Goal: Task Accomplishment & Management: Complete application form

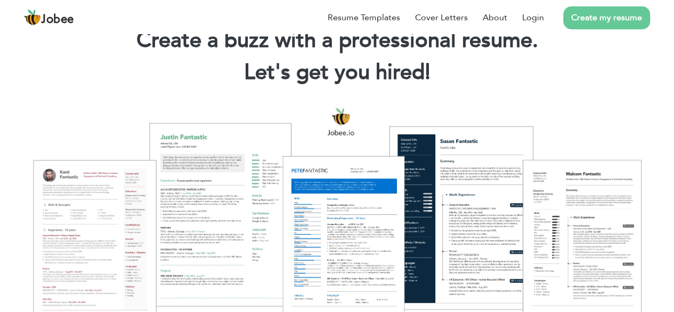
scroll to position [53, 0]
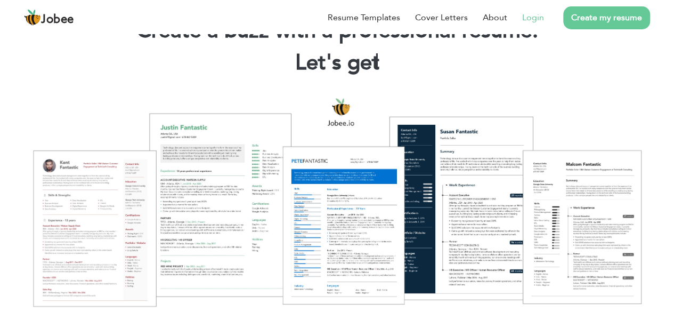
click at [532, 22] on link "Login" at bounding box center [534, 17] width 22 height 13
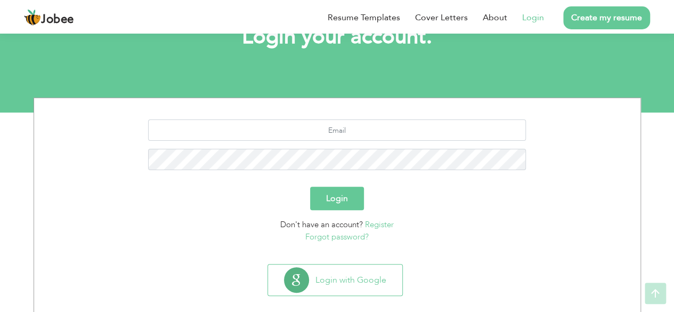
scroll to position [93, 0]
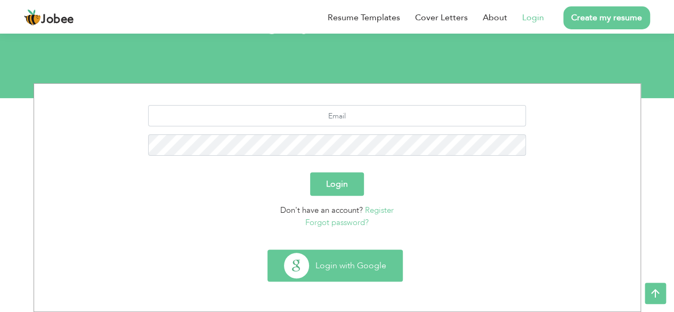
click at [352, 271] on button "Login with Google" at bounding box center [335, 265] width 134 height 31
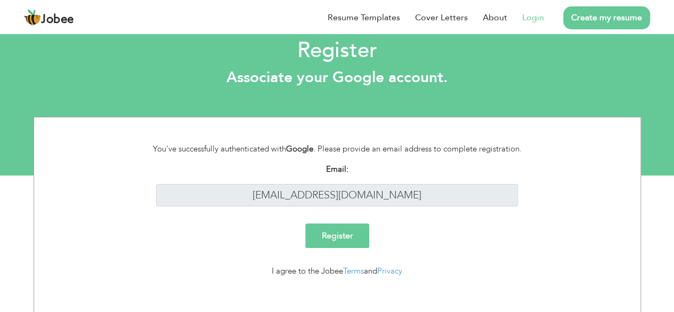
scroll to position [23, 0]
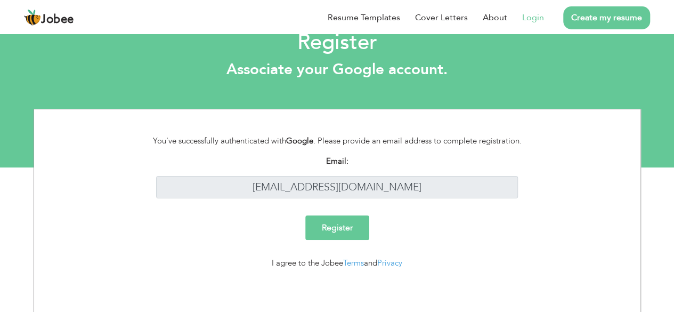
click at [352, 236] on input "Register" at bounding box center [338, 227] width 64 height 25
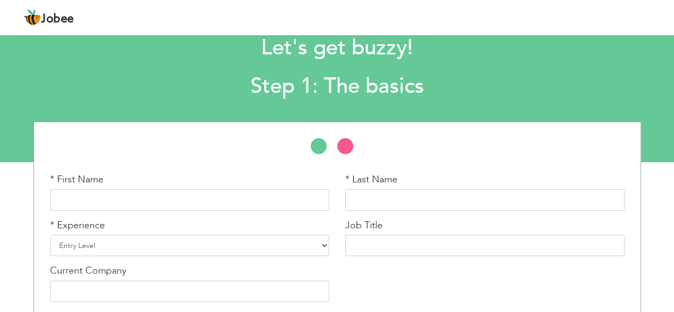
scroll to position [53, 0]
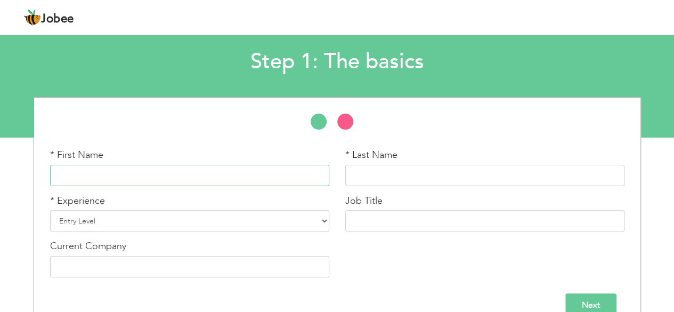
click at [224, 175] on input "text" at bounding box center [189, 175] width 279 height 21
type input "Muhammad"
type input "Anas"
click at [216, 228] on select "Entry Level Less than 1 Year 1 Year 2 Years 3 Years 4 Years 5 Years 6 Years 7 Y…" at bounding box center [189, 220] width 279 height 21
select select "10"
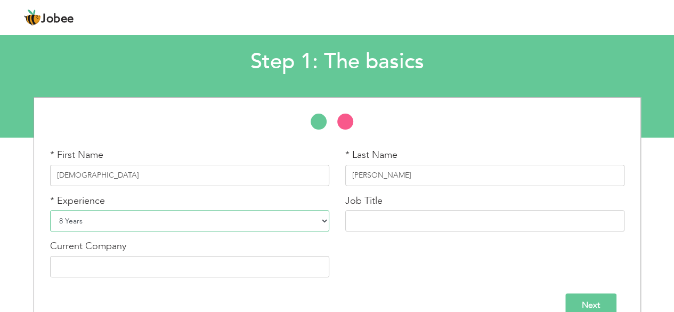
click at [50, 210] on select "Entry Level Less than 1 Year 1 Year 2 Years 3 Years 4 Years 5 Years 6 Years 7 Y…" at bounding box center [189, 220] width 279 height 21
click at [379, 227] on input "text" at bounding box center [485, 220] width 279 height 21
type input "MANAGER"
click at [123, 273] on input "text" at bounding box center [189, 266] width 279 height 21
type input "a"
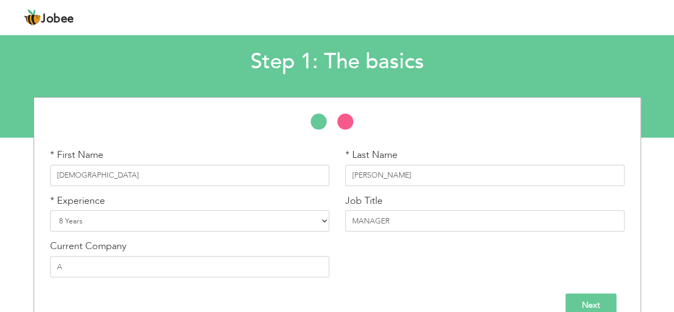
scroll to position [58, 0]
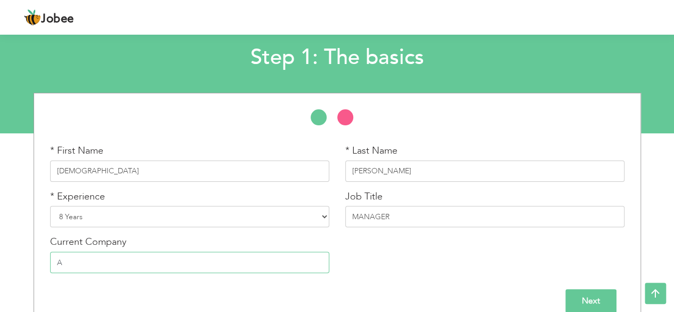
click at [74, 267] on input "A" at bounding box center [189, 262] width 279 height 21
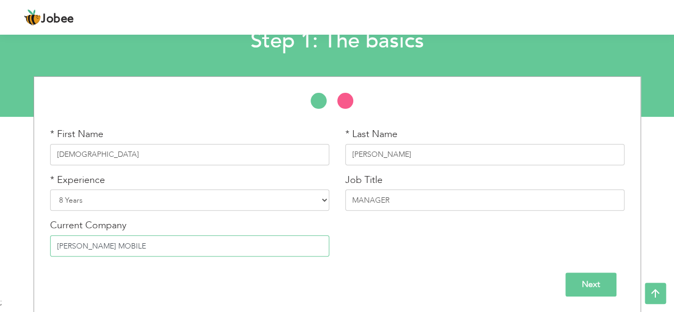
type input "[PERSON_NAME] MOBILE"
click at [589, 285] on input "Next" at bounding box center [591, 284] width 51 height 24
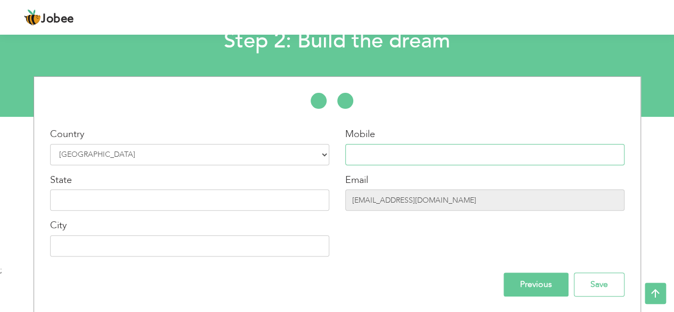
click at [387, 162] on input "text" at bounding box center [485, 154] width 279 height 21
type input "03425436188"
type input "OKARA"
click at [163, 198] on input "text" at bounding box center [189, 199] width 279 height 21
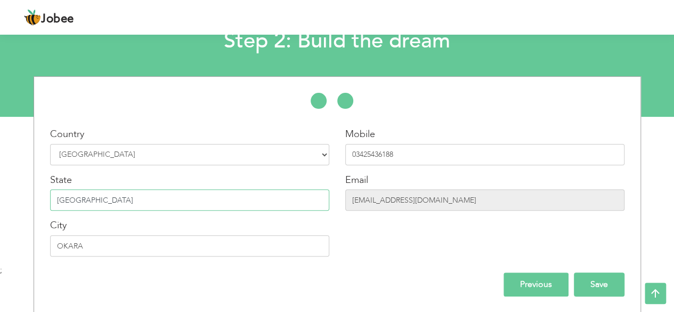
type input "PUNJAB"
click at [597, 280] on input "Save" at bounding box center [599, 284] width 51 height 24
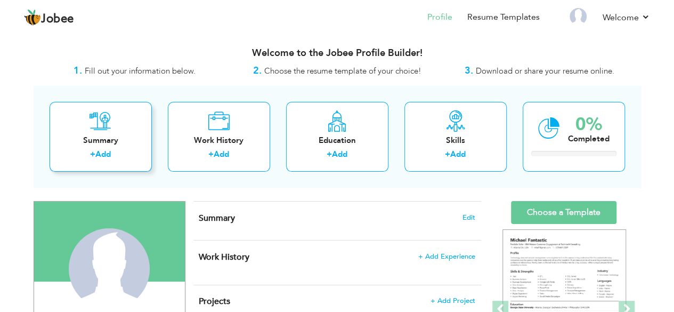
click at [101, 154] on link "Add" at bounding box center [102, 154] width 15 height 11
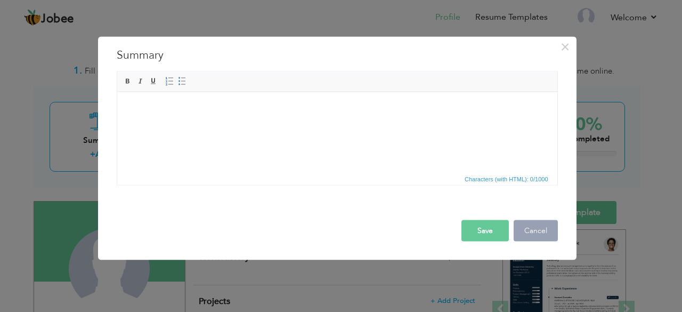
click at [531, 231] on button "Cancel" at bounding box center [536, 230] width 44 height 21
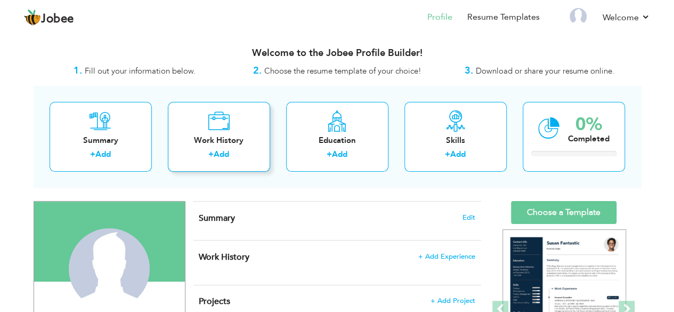
click at [221, 151] on link "Add" at bounding box center [221, 154] width 15 height 11
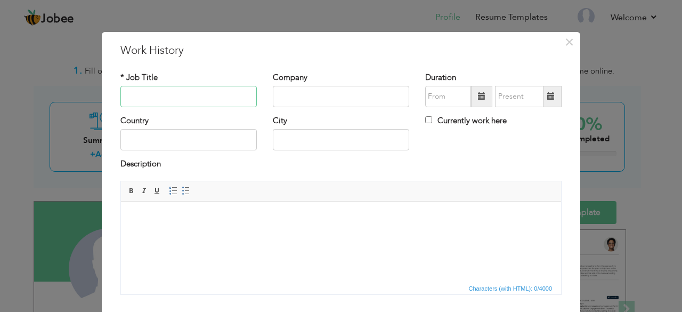
click at [166, 98] on input "text" at bounding box center [189, 96] width 136 height 21
click at [565, 43] on span "×" at bounding box center [569, 42] width 9 height 19
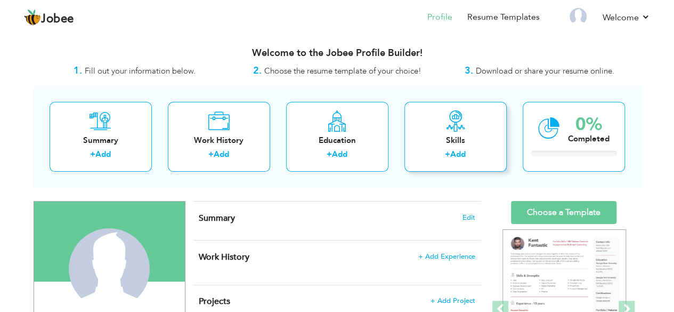
click at [451, 151] on link "Add" at bounding box center [458, 154] width 15 height 11
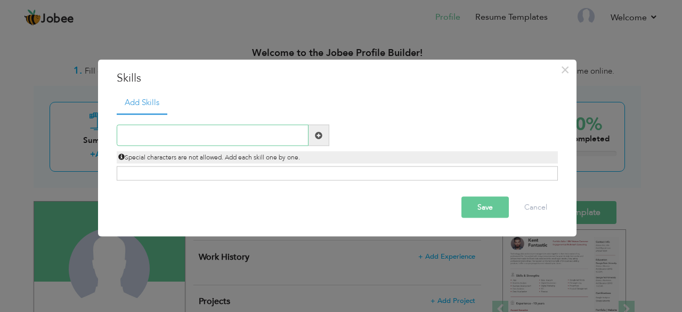
drag, startPoint x: 172, startPoint y: 133, endPoint x: 216, endPoint y: 134, distance: 44.8
click at [173, 133] on input "text" at bounding box center [213, 135] width 192 height 21
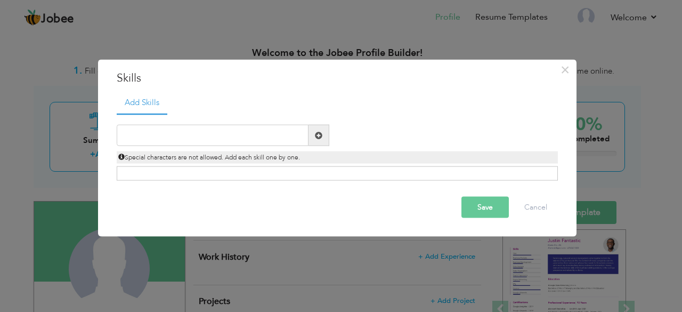
click at [314, 141] on span at bounding box center [319, 135] width 21 height 21
click at [228, 137] on input "text" at bounding box center [213, 135] width 192 height 21
click at [221, 174] on div "Click on , to mark skill as primary." at bounding box center [337, 173] width 441 height 14
click at [175, 141] on input "text" at bounding box center [213, 135] width 192 height 21
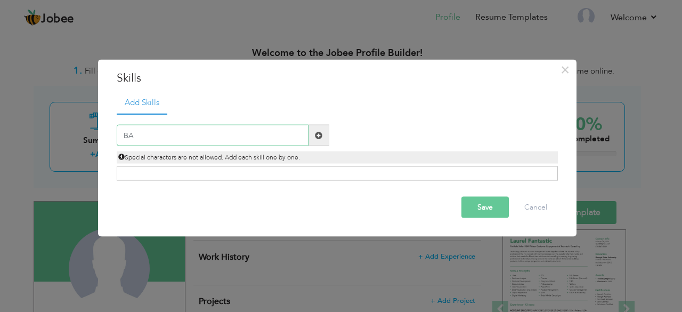
type input "B"
type input "MS OFFICE"
click at [496, 204] on button "Save" at bounding box center [485, 207] width 47 height 21
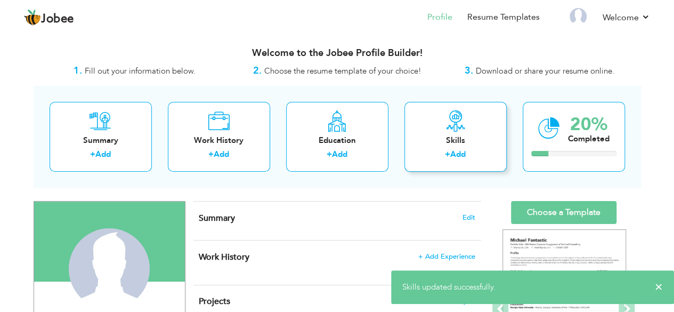
click at [452, 152] on link "Add" at bounding box center [458, 154] width 15 height 11
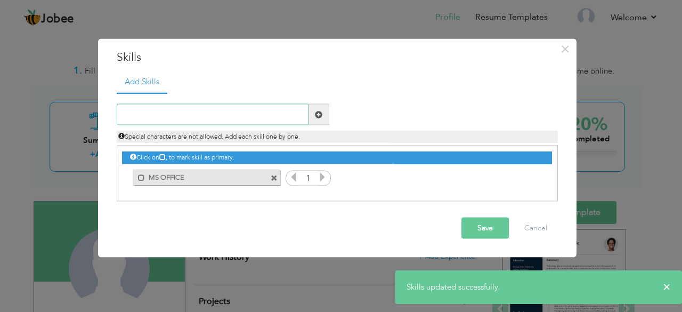
click at [210, 115] on input "text" at bounding box center [213, 114] width 192 height 21
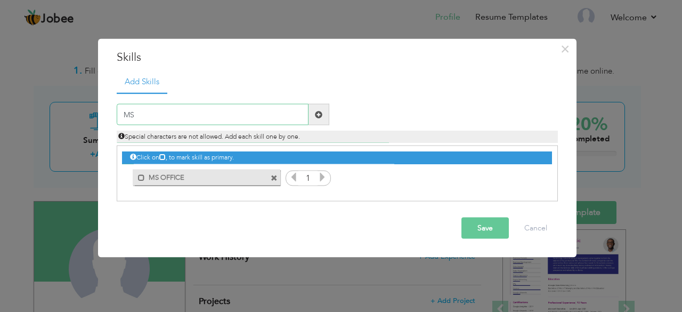
type input "M"
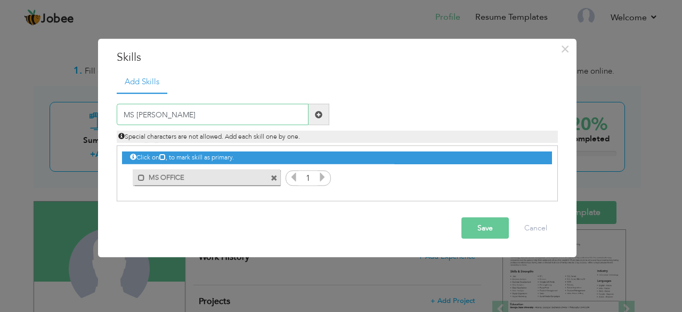
type input "MS POWERPOINT"
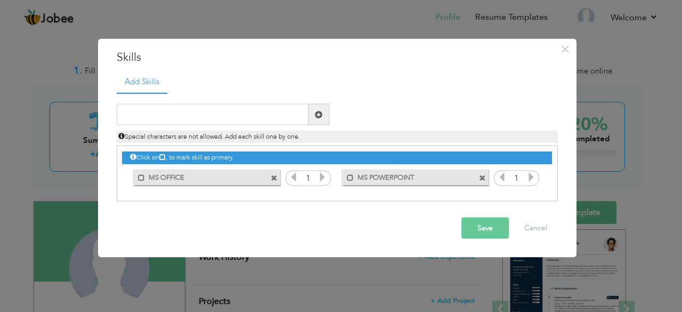
click at [319, 178] on icon at bounding box center [323, 177] width 10 height 10
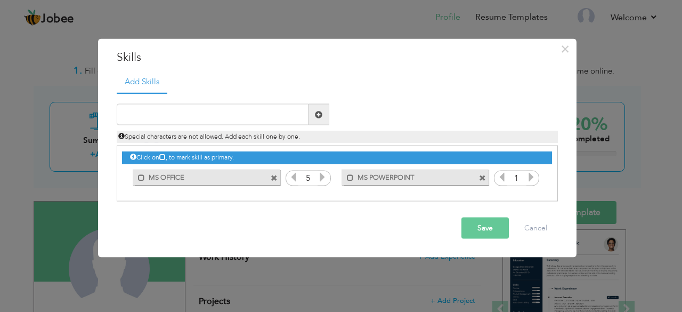
click at [319, 178] on icon at bounding box center [323, 177] width 10 height 10
click at [320, 178] on icon at bounding box center [323, 177] width 10 height 10
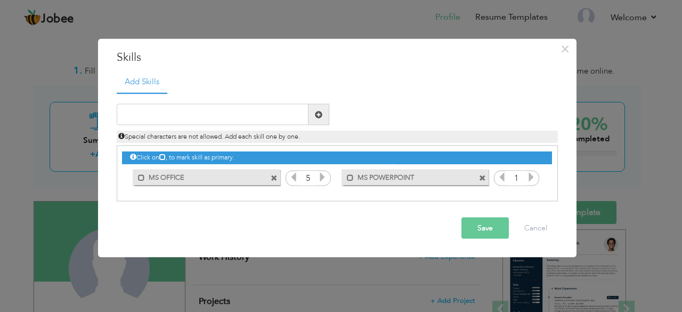
click at [320, 178] on icon at bounding box center [323, 177] width 10 height 10
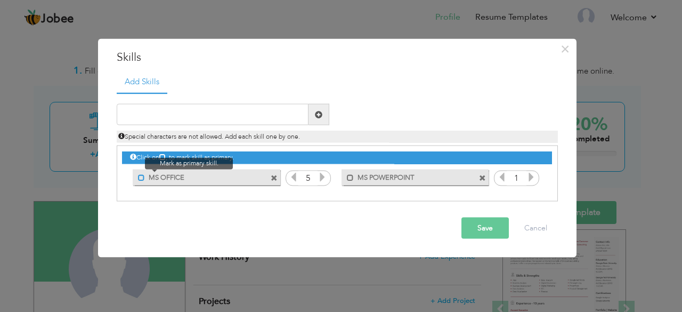
click at [142, 181] on span at bounding box center [141, 177] width 7 height 7
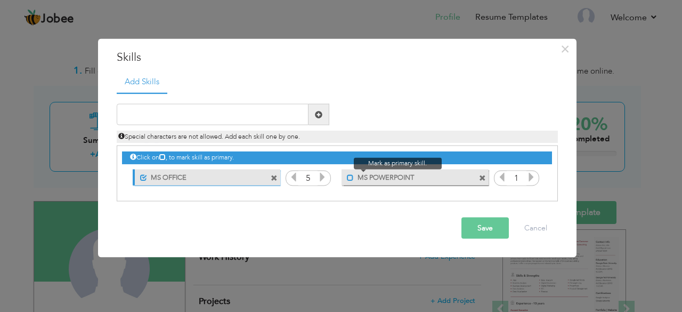
click at [351, 178] on span at bounding box center [350, 177] width 7 height 7
click at [487, 231] on button "Save" at bounding box center [485, 228] width 47 height 21
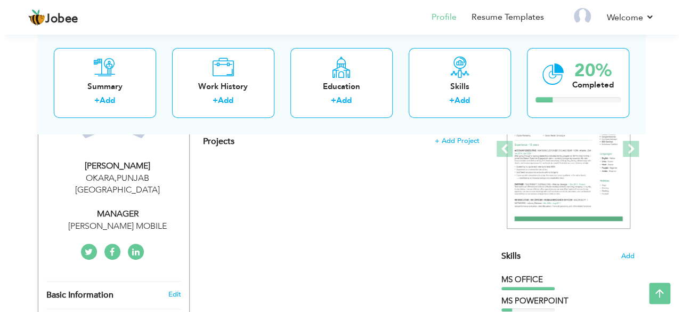
scroll to position [107, 0]
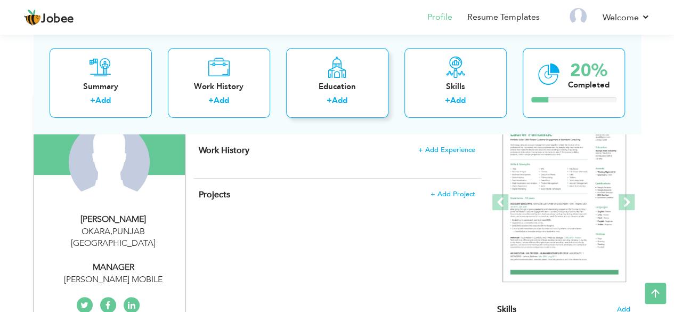
click at [343, 103] on link "Add" at bounding box center [339, 100] width 15 height 11
radio input "true"
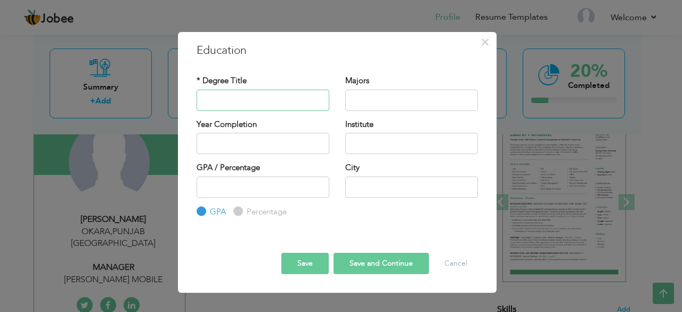
click at [238, 94] on input "text" at bounding box center [263, 100] width 133 height 21
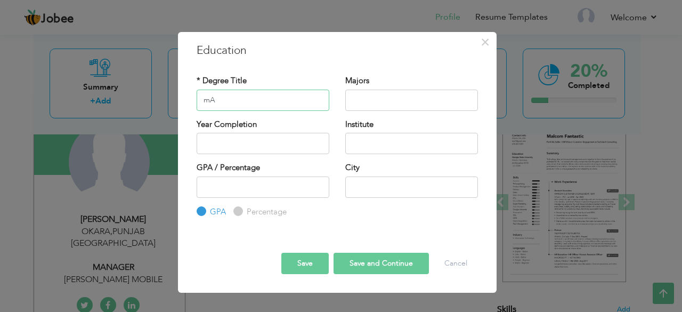
type input "m"
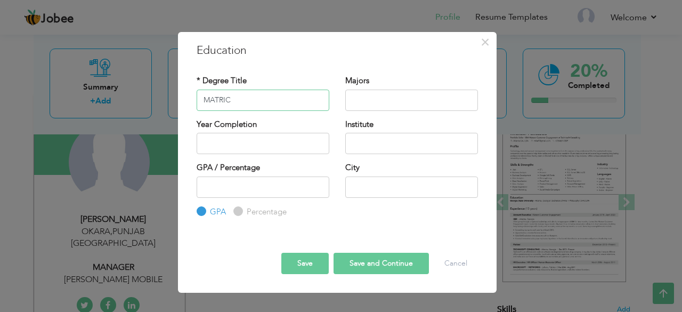
type input "MATRIC"
click at [367, 102] on input "text" at bounding box center [412, 100] width 133 height 21
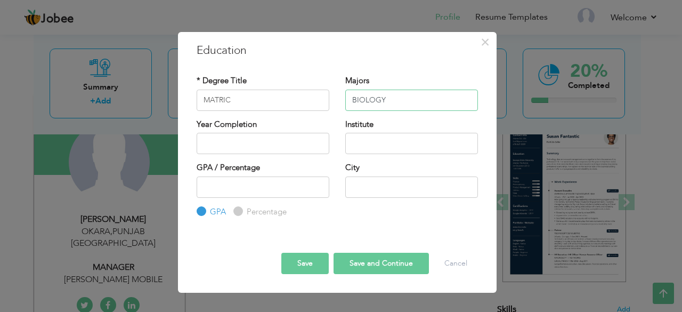
type input "BIOLOGY"
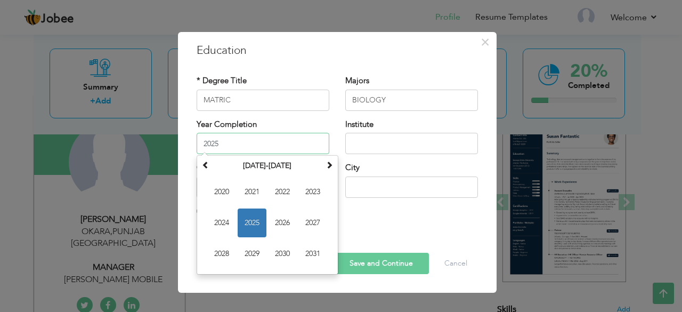
click at [260, 143] on input "2025" at bounding box center [263, 143] width 133 height 21
click at [203, 168] on span at bounding box center [205, 164] width 7 height 7
click at [326, 164] on span at bounding box center [329, 164] width 7 height 7
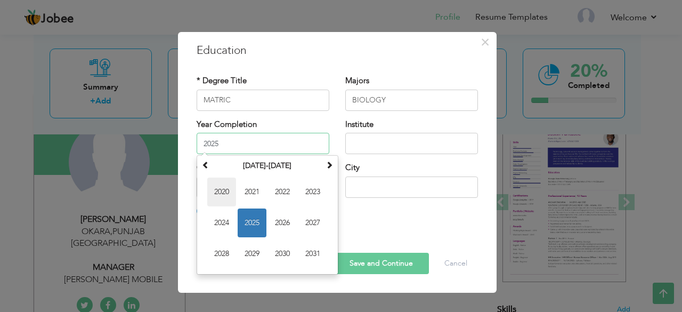
click at [222, 193] on span "2020" at bounding box center [221, 192] width 29 height 29
type input "2020"
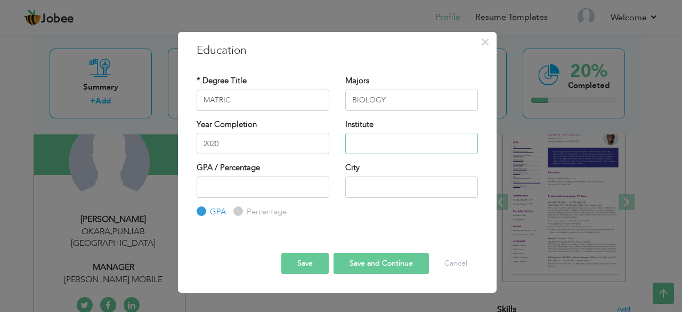
click at [392, 148] on input "text" at bounding box center [412, 143] width 133 height 21
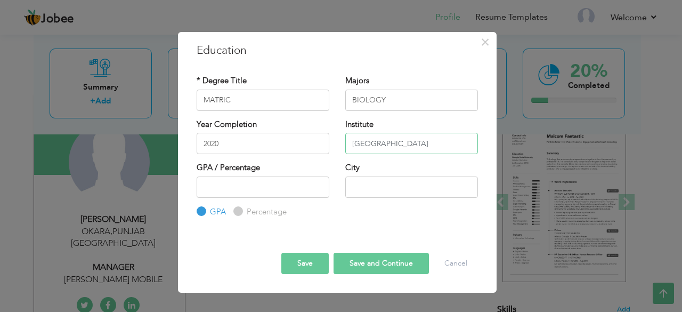
type input "KHANUR EDUCATION HOUSE"
click at [248, 189] on input "number" at bounding box center [263, 186] width 133 height 21
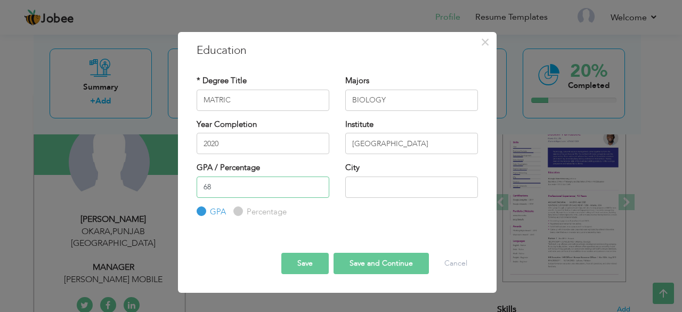
type input "68"
click at [236, 212] on input "Percentage" at bounding box center [237, 211] width 7 height 7
radio input "true"
click at [367, 183] on input "text" at bounding box center [412, 186] width 133 height 21
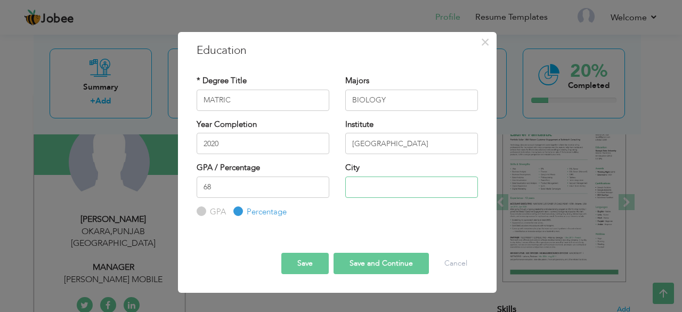
type input "Renala Khurd"
click at [364, 266] on button "Save and Continue" at bounding box center [381, 263] width 95 height 21
radio input "true"
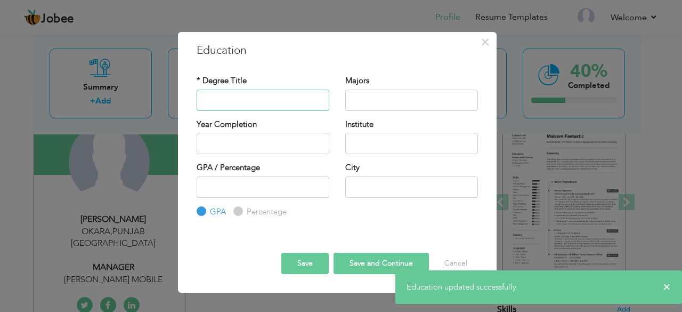
click at [241, 99] on input "text" at bounding box center [263, 100] width 133 height 21
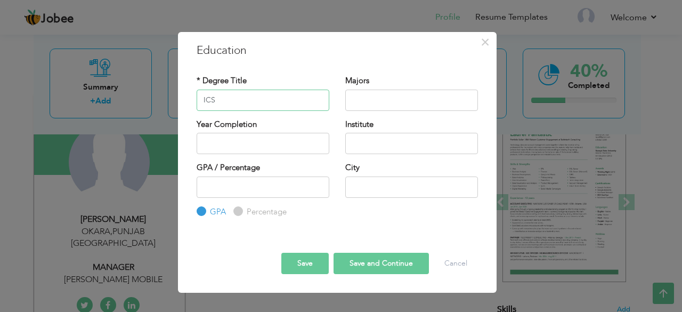
type input "ICS"
click at [386, 99] on input "text" at bounding box center [412, 100] width 133 height 21
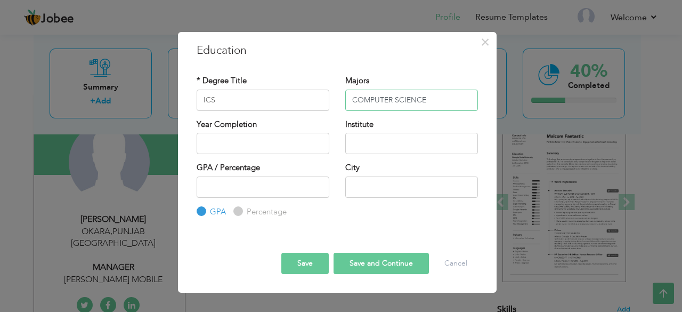
type input "COMPUTER SCIENCE"
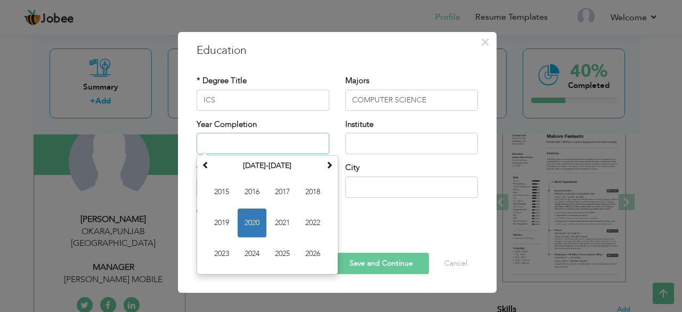
click at [227, 146] on input "text" at bounding box center [263, 143] width 133 height 21
click at [311, 226] on span "2022" at bounding box center [313, 222] width 29 height 29
type input "2022"
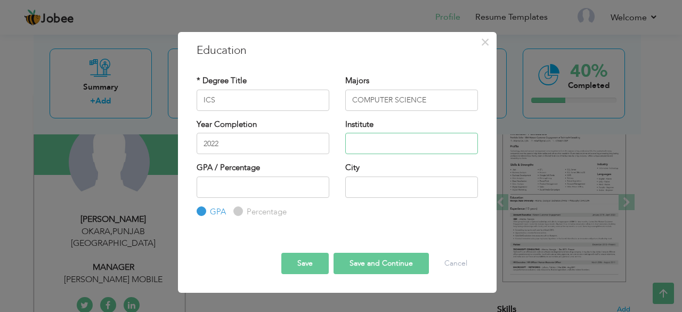
click at [382, 147] on input "text" at bounding box center [412, 143] width 133 height 21
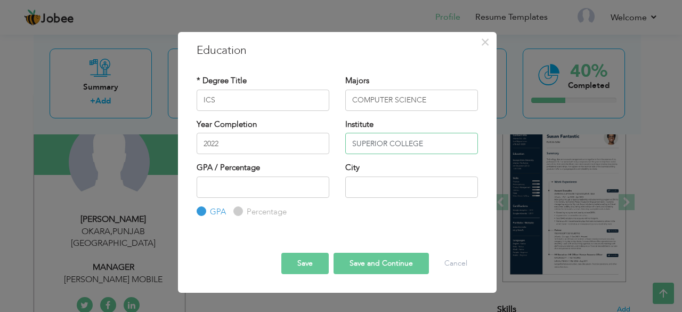
type input "SUPERIOR COLLEGE"
click at [232, 192] on input "number" at bounding box center [263, 186] width 133 height 21
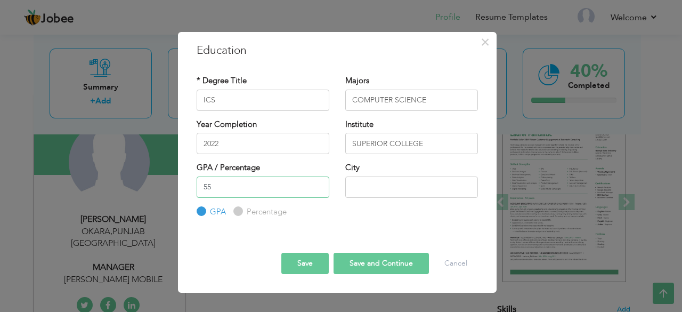
type input "55"
click at [244, 210] on label "Percentage" at bounding box center [265, 211] width 43 height 11
click at [240, 210] on input "Percentage" at bounding box center [237, 211] width 7 height 7
radio input "true"
click at [365, 178] on input "text" at bounding box center [412, 186] width 133 height 21
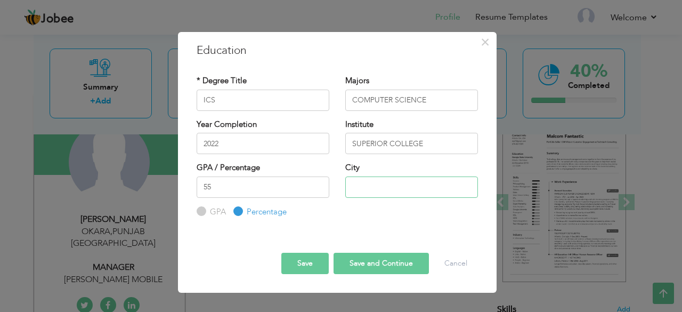
type input "Renala Khurd"
click at [376, 267] on button "Save and Continue" at bounding box center [381, 263] width 95 height 21
radio input "true"
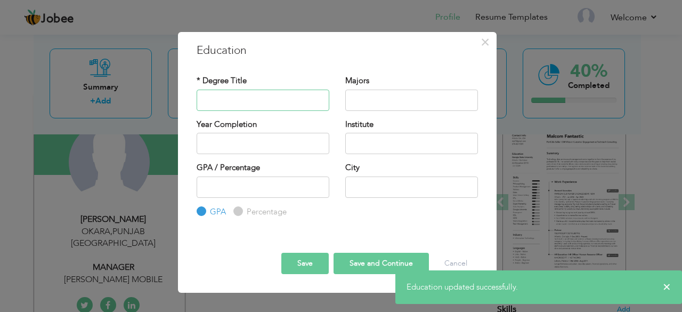
click at [252, 98] on input "text" at bounding box center [263, 100] width 133 height 21
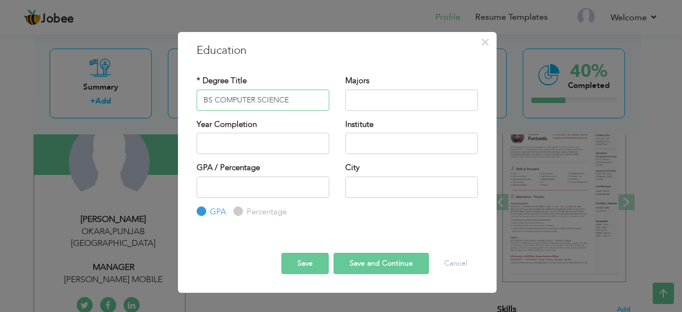
type input "BS COMPUTER SCIENCE"
click at [384, 92] on input "text" at bounding box center [412, 100] width 133 height 21
type input "COMPUTER SCIENCE"
drag, startPoint x: 290, startPoint y: 96, endPoint x: 215, endPoint y: 101, distance: 74.3
click at [215, 101] on input "BS COMPUTER SCIENCE" at bounding box center [263, 100] width 133 height 21
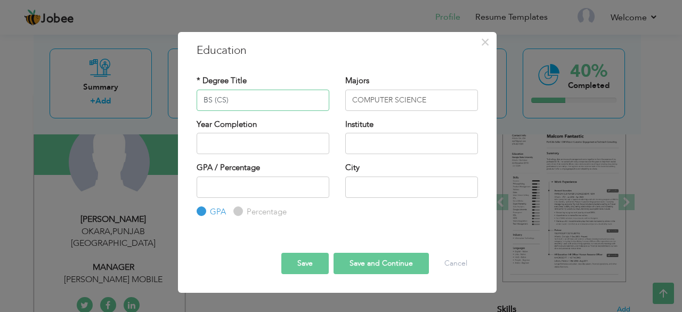
type input "BS (CS)"
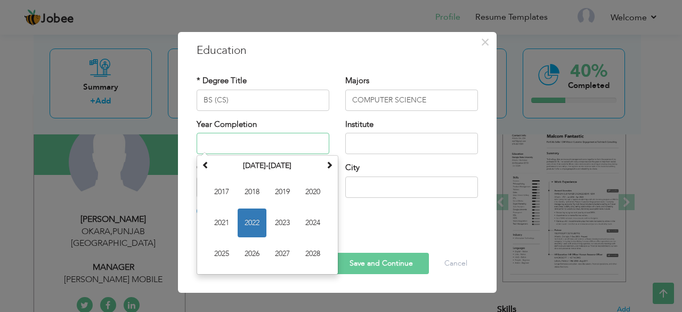
click at [236, 138] on input "text" at bounding box center [263, 143] width 133 height 21
click at [250, 252] on span "2026" at bounding box center [252, 253] width 29 height 29
type input "2026"
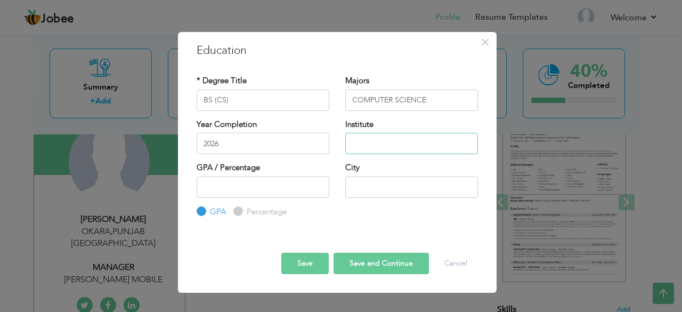
click at [389, 141] on input "text" at bounding box center [412, 143] width 133 height 21
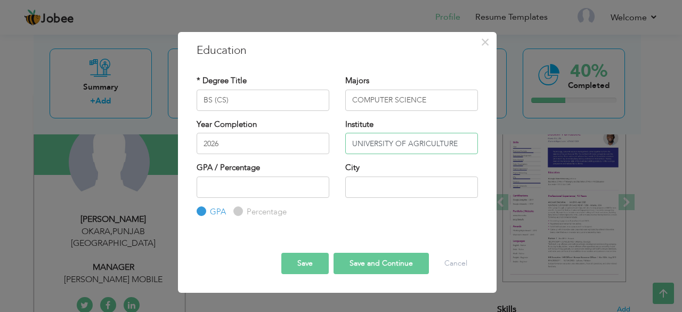
type input "UNIVERSITY OF AGRICULTURE"
click at [255, 188] on input "number" at bounding box center [263, 186] width 133 height 21
click at [367, 187] on input "text" at bounding box center [412, 186] width 133 height 21
type input "Renala Khurd"
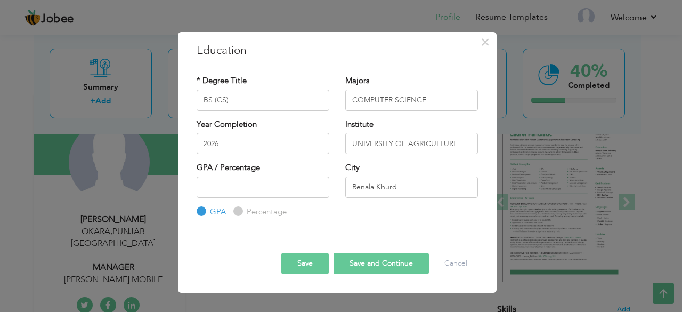
click at [372, 269] on button "Save and Continue" at bounding box center [381, 263] width 95 height 21
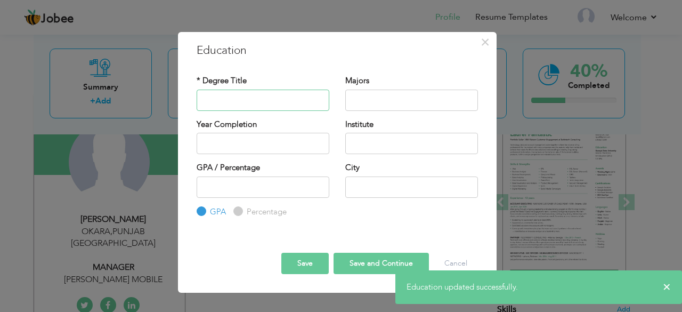
click at [242, 102] on input "text" at bounding box center [263, 100] width 133 height 21
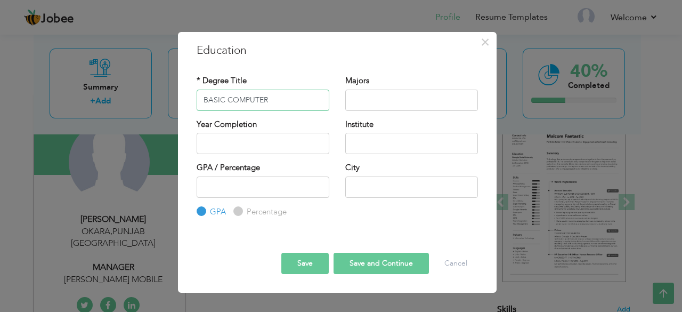
type input "BASIC COMPUTER"
click at [355, 102] on input "text" at bounding box center [412, 100] width 133 height 21
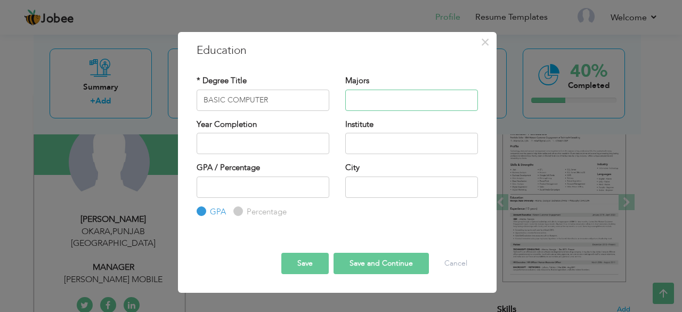
type input "C"
type input "MS OFFICE"
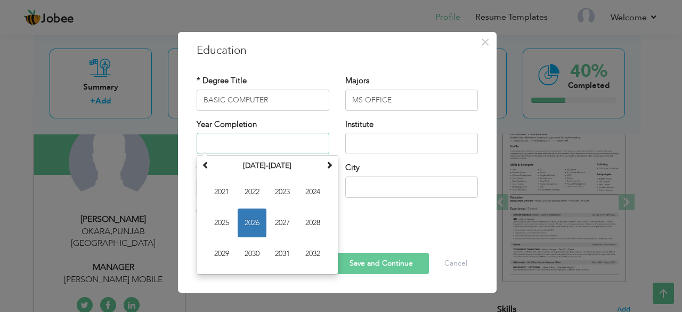
click at [276, 150] on input "text" at bounding box center [263, 143] width 133 height 21
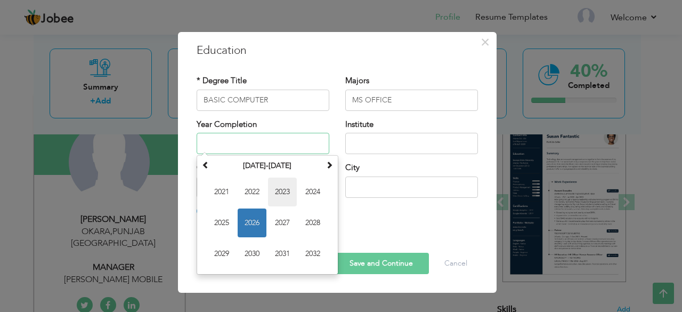
click at [278, 192] on span "2023" at bounding box center [282, 192] width 29 height 29
type input "2023"
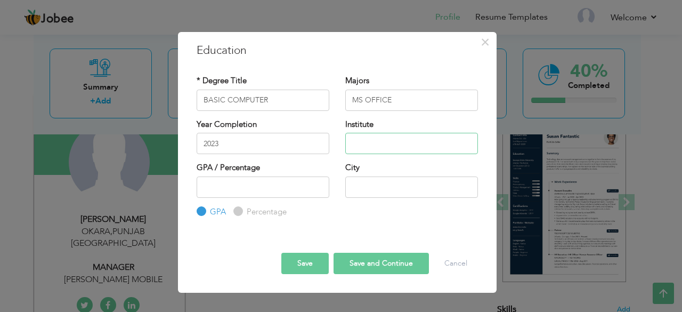
click at [386, 144] on input "text" at bounding box center [412, 143] width 133 height 21
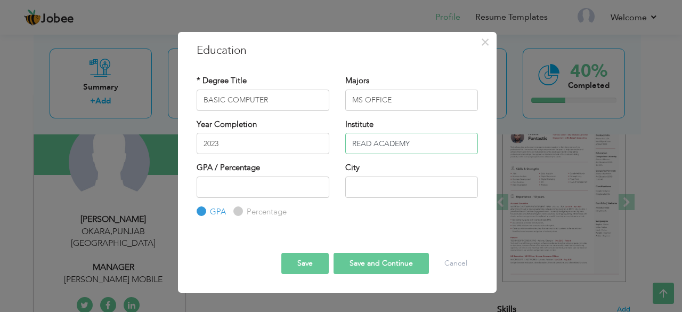
type input "READ ACADEMY"
click at [217, 188] on input "number" at bounding box center [263, 186] width 133 height 21
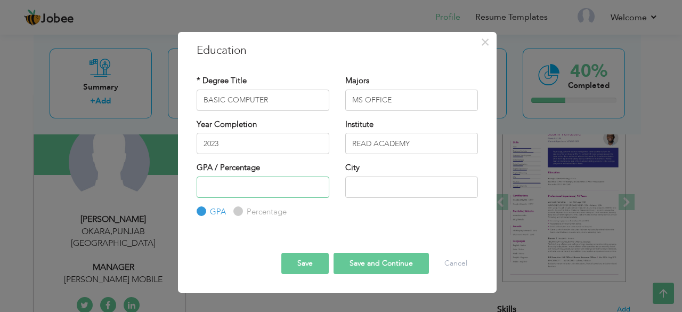
type input "9"
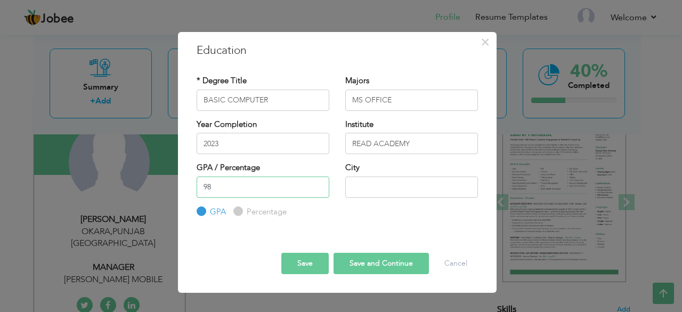
type input "98"
click at [384, 191] on input "text" at bounding box center [412, 186] width 133 height 21
type input "Renala Khurd"
click at [239, 209] on input "Percentage" at bounding box center [237, 211] width 7 height 7
radio input "true"
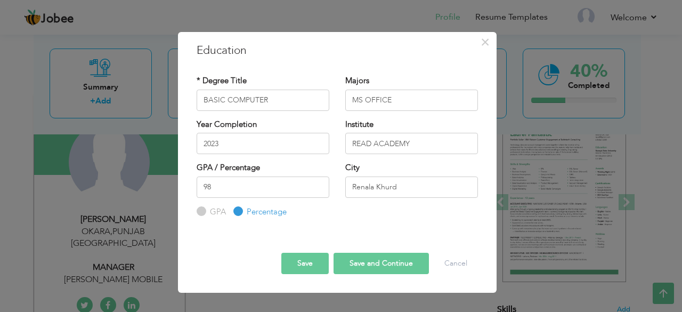
click at [386, 268] on button "Save and Continue" at bounding box center [381, 263] width 95 height 21
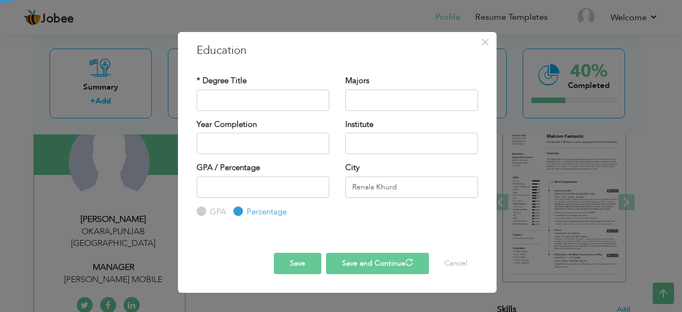
radio input "true"
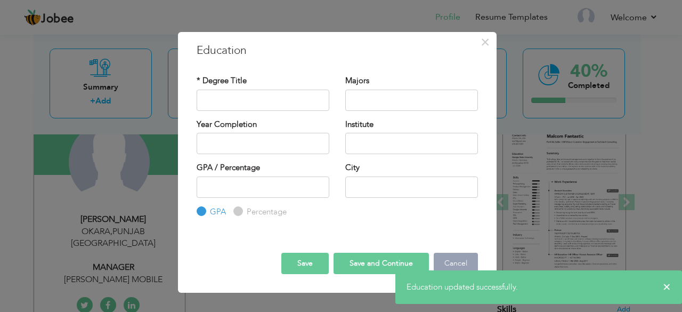
click at [456, 260] on button "Cancel" at bounding box center [456, 263] width 44 height 21
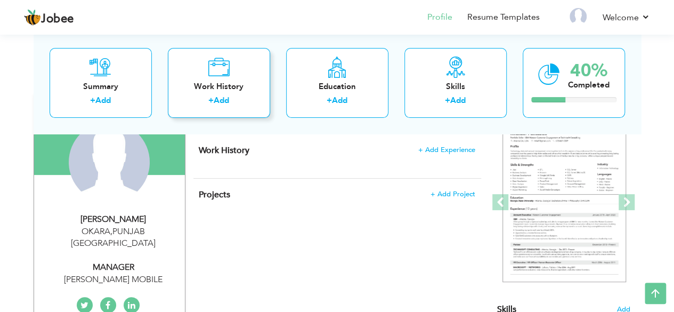
click at [225, 98] on link "Add" at bounding box center [221, 100] width 15 height 11
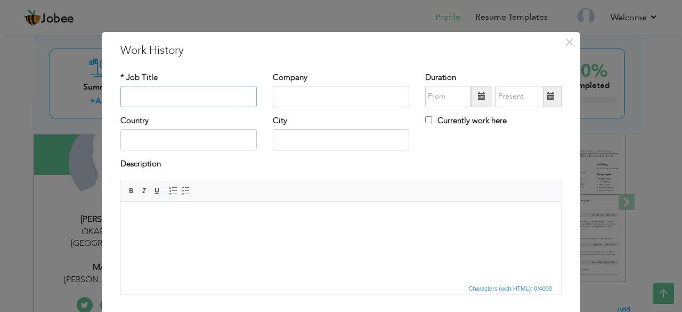
click at [213, 100] on input "text" at bounding box center [189, 96] width 136 height 21
type input "ACCOUNTANT"
click at [296, 95] on input "text" at bounding box center [341, 96] width 136 height 21
type input "[GEOGRAPHIC_DATA]"
click at [480, 94] on span at bounding box center [481, 95] width 7 height 7
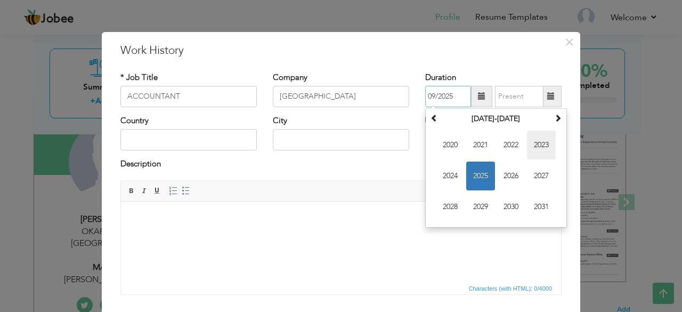
click at [530, 143] on span "2023" at bounding box center [541, 145] width 29 height 29
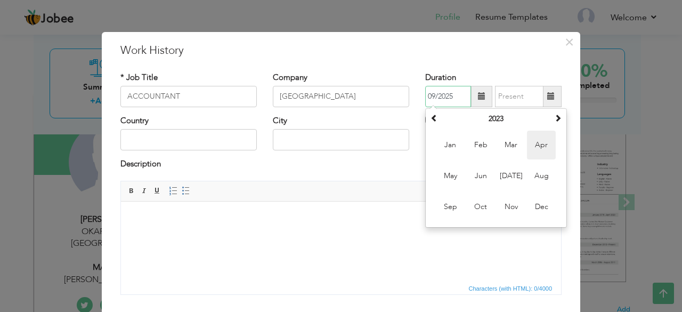
click at [531, 142] on span "Apr" at bounding box center [541, 145] width 29 height 29
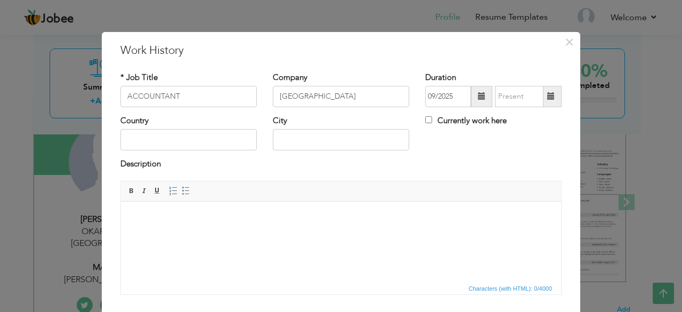
type input "04/2023"
click at [548, 98] on span at bounding box center [551, 95] width 7 height 7
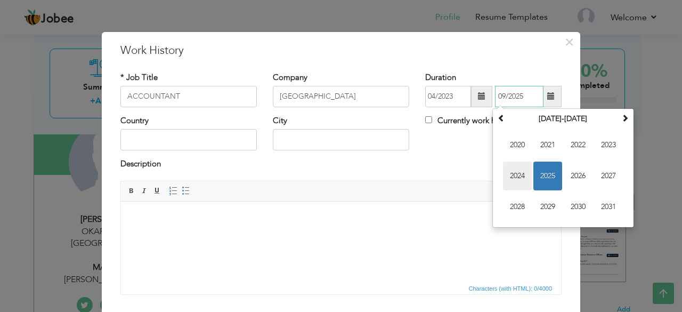
click at [526, 176] on span "2024" at bounding box center [517, 176] width 29 height 29
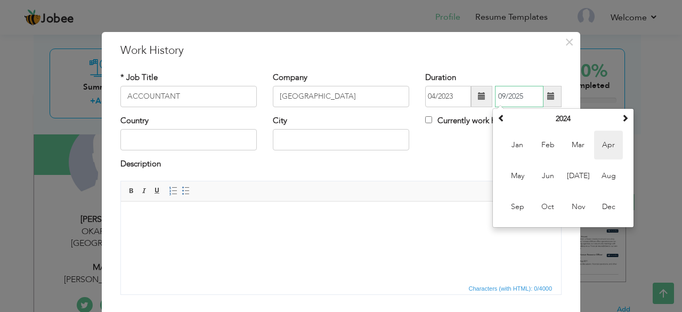
click at [608, 150] on span "Apr" at bounding box center [609, 145] width 29 height 29
type input "04/2024"
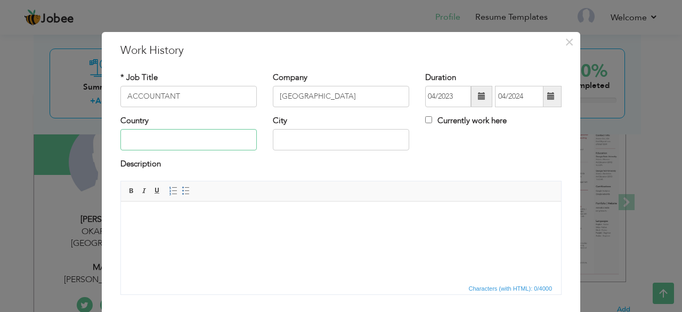
click at [192, 132] on input "text" at bounding box center [189, 139] width 136 height 21
type input "[GEOGRAPHIC_DATA]"
type input "Renala Khurd"
click at [189, 216] on body at bounding box center [341, 217] width 419 height 11
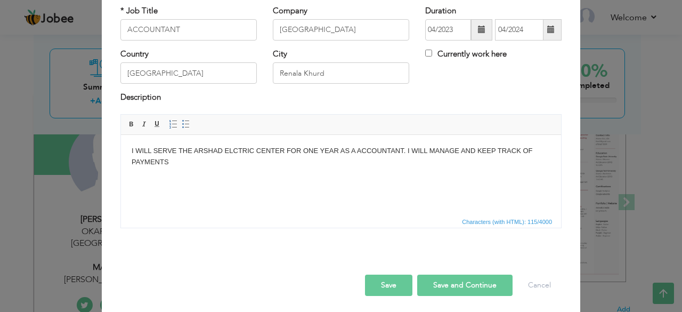
scroll to position [68, 0]
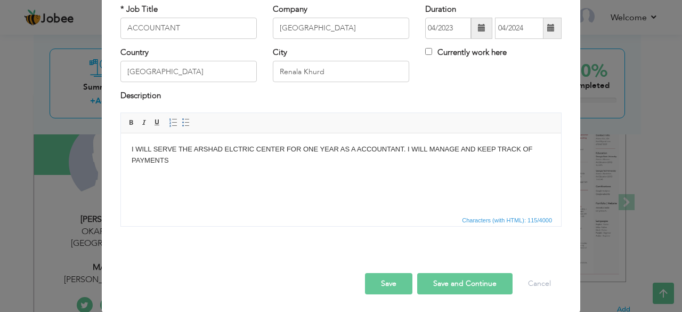
click at [438, 285] on button "Save and Continue" at bounding box center [464, 283] width 95 height 21
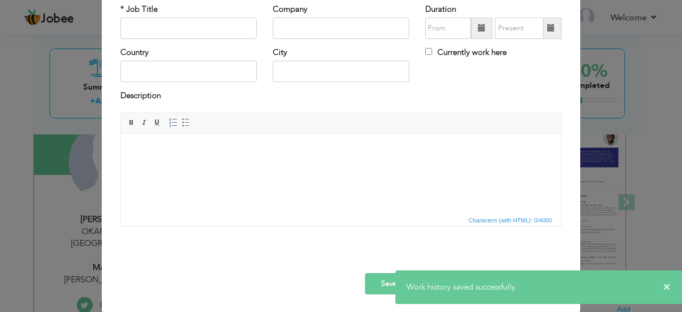
click at [521, 218] on span "Characters (with HTML): 0/4000" at bounding box center [511, 220] width 88 height 10
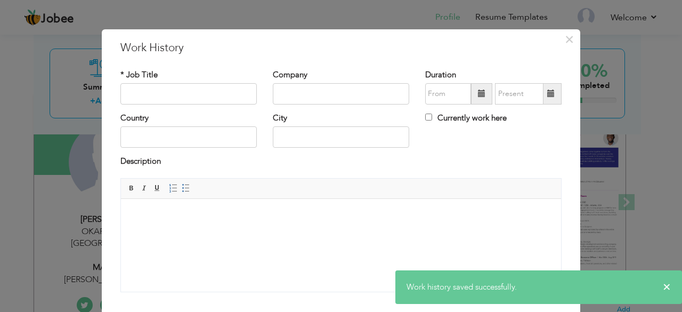
scroll to position [0, 0]
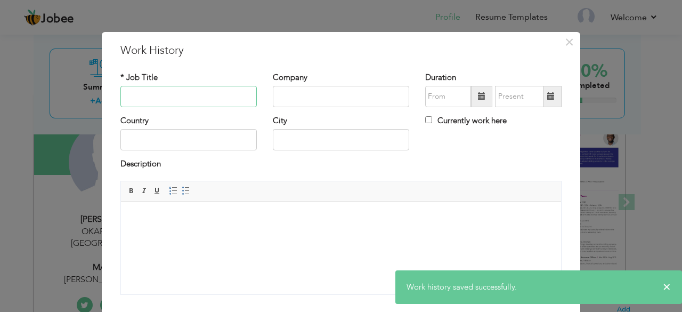
click at [168, 106] on input "text" at bounding box center [189, 96] width 136 height 21
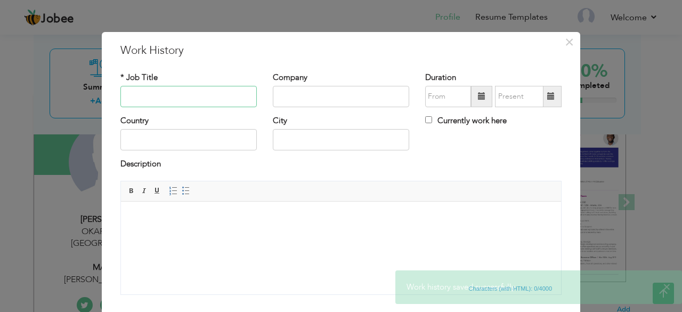
click at [168, 106] on input "text" at bounding box center [189, 96] width 136 height 21
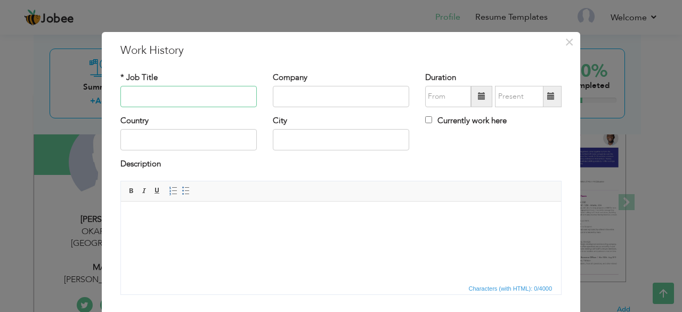
click at [168, 106] on input "text" at bounding box center [189, 96] width 136 height 21
type input "MARKETING"
drag, startPoint x: 312, startPoint y: 86, endPoint x: 312, endPoint y: 93, distance: 6.4
click at [312, 87] on input "text" at bounding box center [341, 96] width 136 height 21
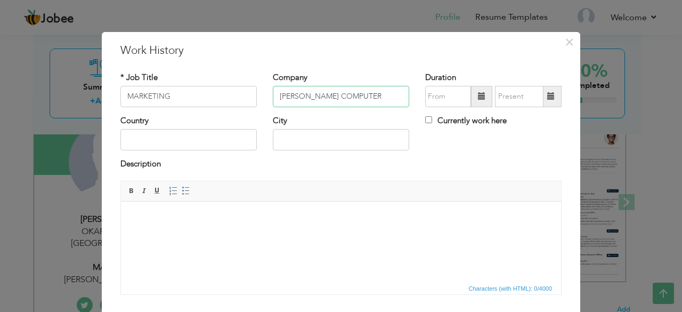
type input "[PERSON_NAME] COMPUTER"
click at [478, 101] on span at bounding box center [481, 96] width 21 height 21
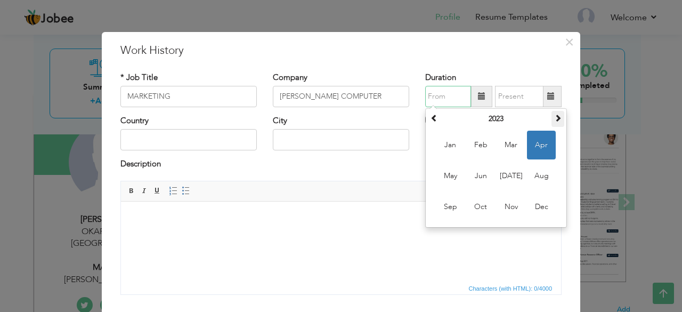
click at [556, 116] on span at bounding box center [558, 117] width 7 height 7
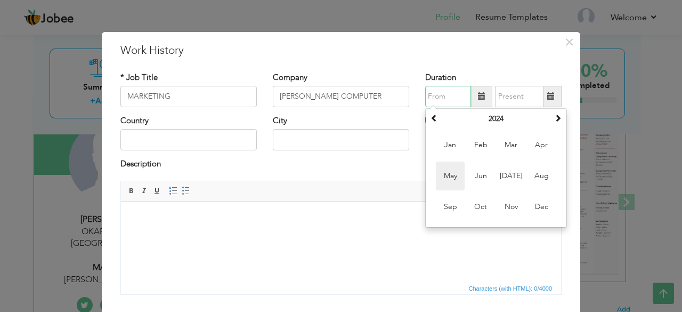
click at [451, 178] on span "May" at bounding box center [450, 176] width 29 height 29
type input "05/2024"
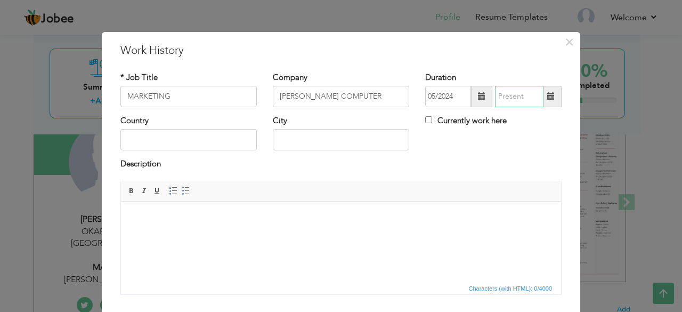
click at [539, 101] on input "text" at bounding box center [519, 96] width 49 height 21
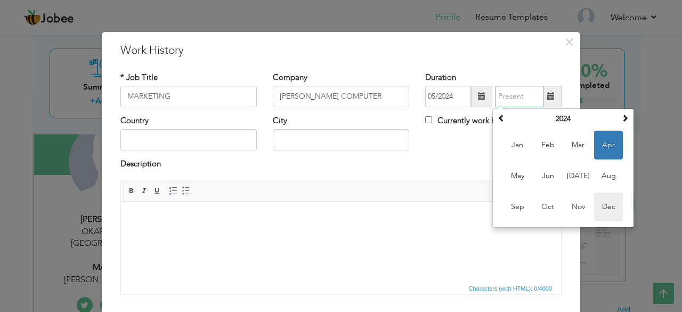
click at [607, 208] on span "Dec" at bounding box center [609, 206] width 29 height 29
type input "12/2024"
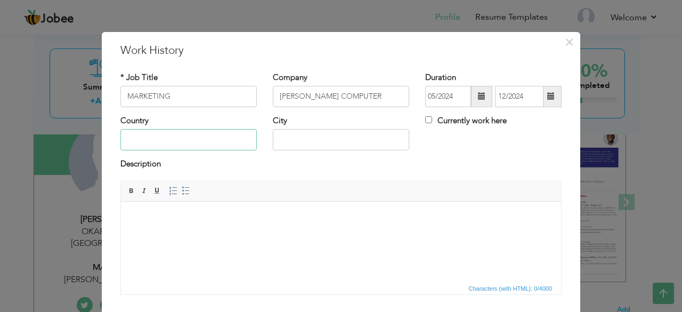
click at [168, 143] on input "text" at bounding box center [189, 139] width 136 height 21
type input "[GEOGRAPHIC_DATA]"
type input "Renala Khurd"
click at [168, 229] on html at bounding box center [341, 217] width 440 height 33
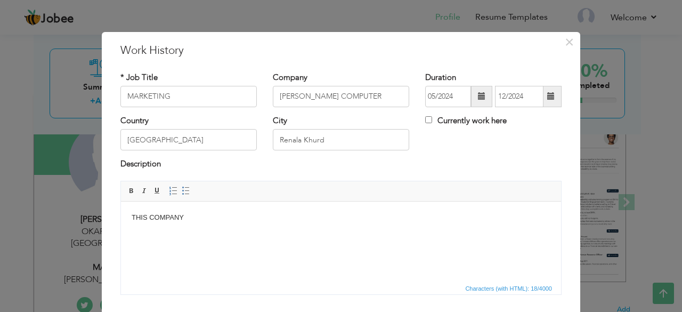
drag, startPoint x: 184, startPoint y: 217, endPoint x: 173, endPoint y: 219, distance: 11.9
drag, startPoint x: 192, startPoint y: 218, endPoint x: 97, endPoint y: 223, distance: 95.1
click at [121, 223] on html "THIS COMPANY" at bounding box center [341, 217] width 440 height 33
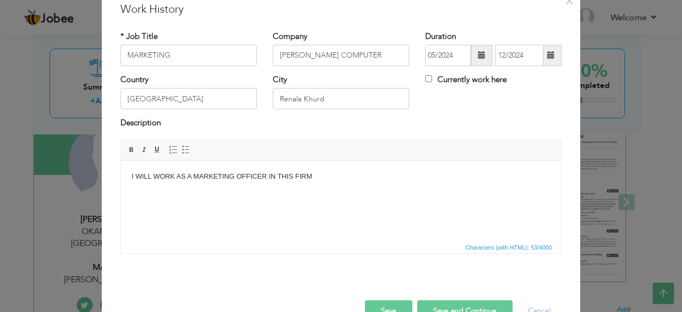
scroll to position [68, 0]
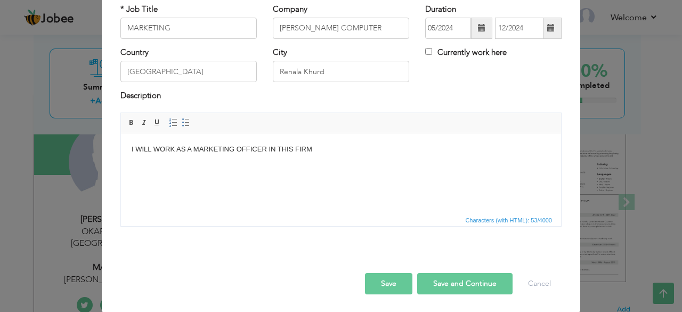
click at [472, 276] on button "Save and Continue" at bounding box center [464, 283] width 95 height 21
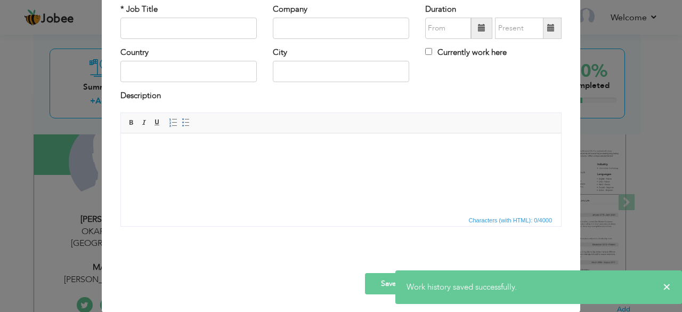
scroll to position [0, 0]
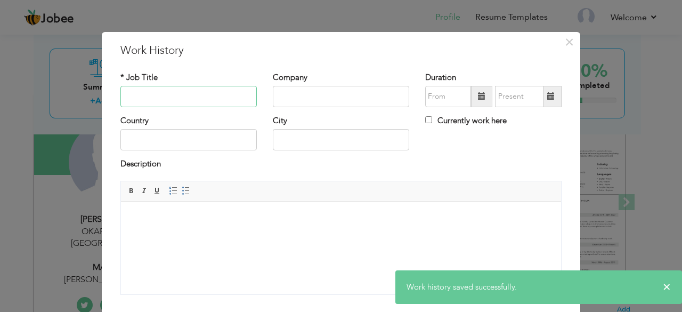
click at [159, 92] on input "text" at bounding box center [189, 96] width 136 height 21
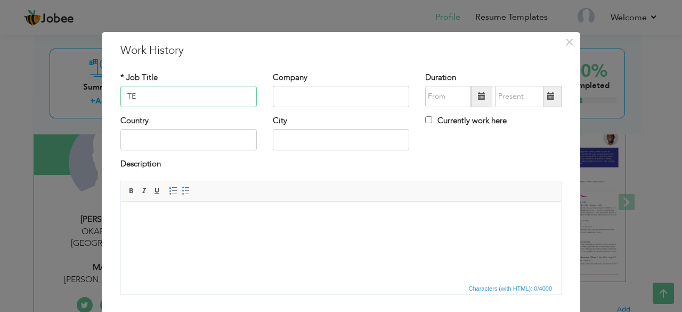
type input "T"
type input "A"
type input "OPERATER"
click at [329, 94] on input "text" at bounding box center [341, 96] width 136 height 21
type input "BIN SINA PHARMA"
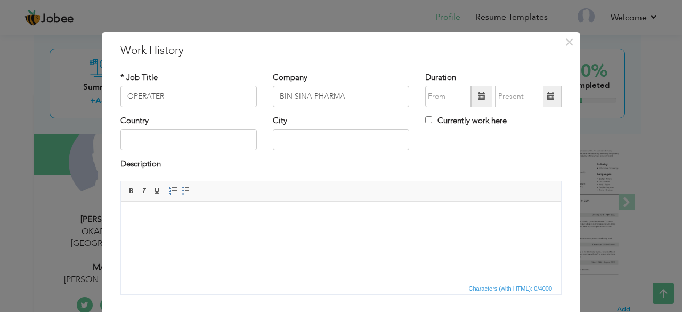
click at [473, 102] on span at bounding box center [481, 96] width 21 height 21
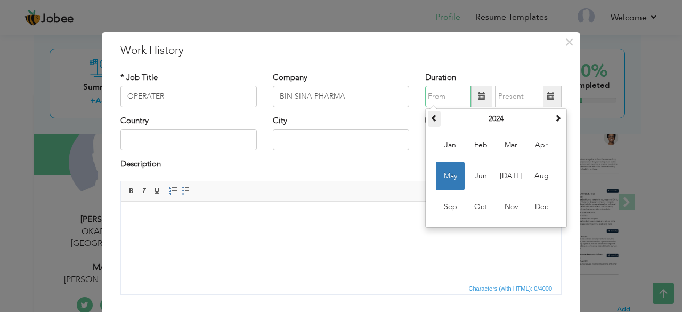
click at [431, 121] on span at bounding box center [434, 117] width 7 height 7
click at [476, 151] on span "Feb" at bounding box center [481, 145] width 29 height 29
type input "02/2022"
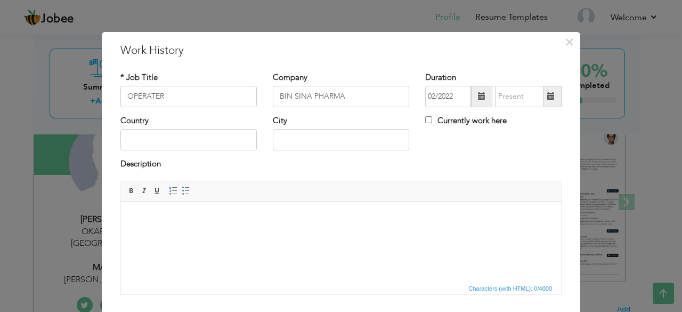
click at [555, 98] on span at bounding box center [551, 96] width 21 height 21
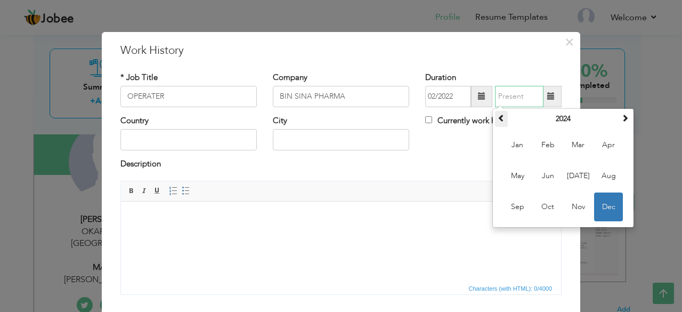
click at [498, 119] on span at bounding box center [501, 117] width 7 height 7
click at [580, 210] on span "Nov" at bounding box center [578, 206] width 29 height 29
type input "11/2022"
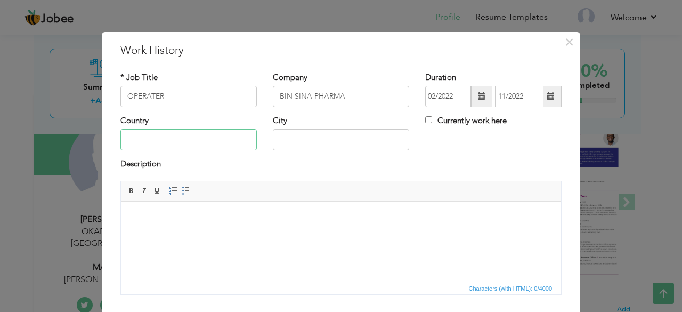
drag, startPoint x: 155, startPoint y: 141, endPoint x: 163, endPoint y: 147, distance: 10.7
click at [156, 141] on input "text" at bounding box center [189, 139] width 136 height 21
type input "[GEOGRAPHIC_DATA]"
type input "Renala Khurd"
click at [203, 233] on html at bounding box center [341, 217] width 440 height 33
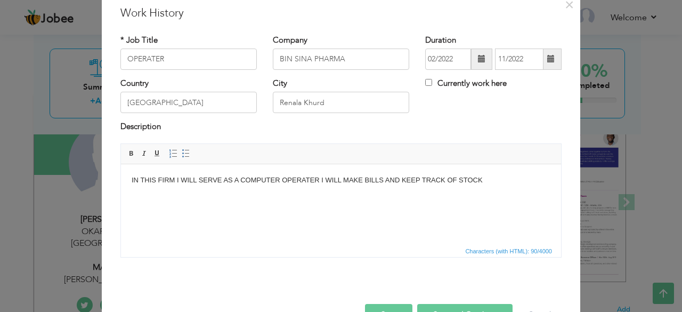
scroll to position [68, 0]
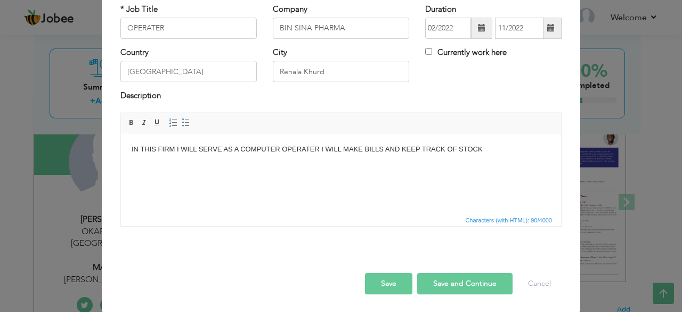
click at [453, 280] on button "Save and Continue" at bounding box center [464, 283] width 95 height 21
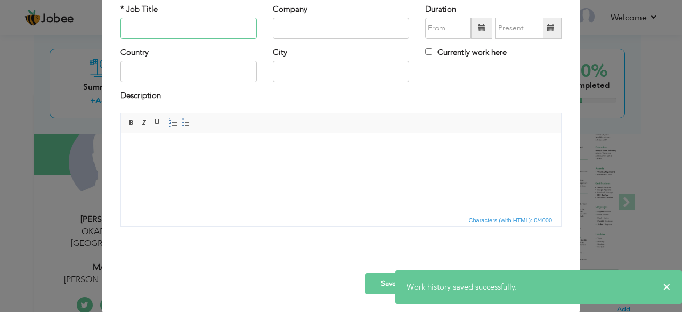
click at [139, 27] on input "text" at bounding box center [189, 28] width 136 height 21
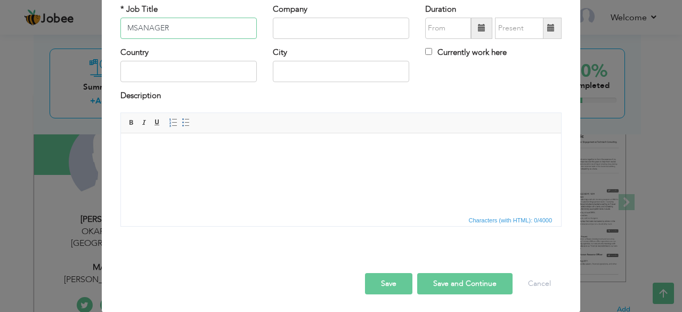
click at [134, 28] on input "MSANAGER" at bounding box center [189, 28] width 136 height 21
type input "MANAGER"
click at [292, 28] on input "text" at bounding box center [341, 28] width 136 height 21
type input "[PERSON_NAME] MOBILE"
click at [478, 30] on span at bounding box center [481, 27] width 7 height 7
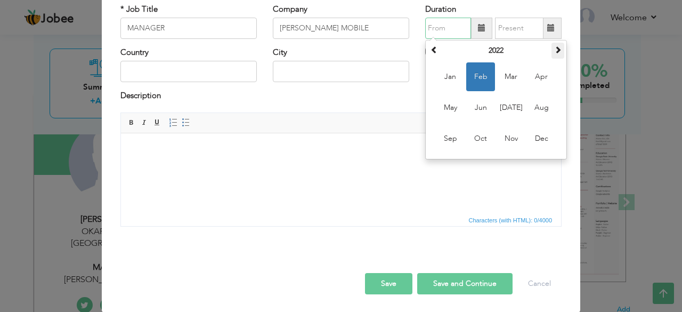
click at [555, 52] on span at bounding box center [558, 49] width 7 height 7
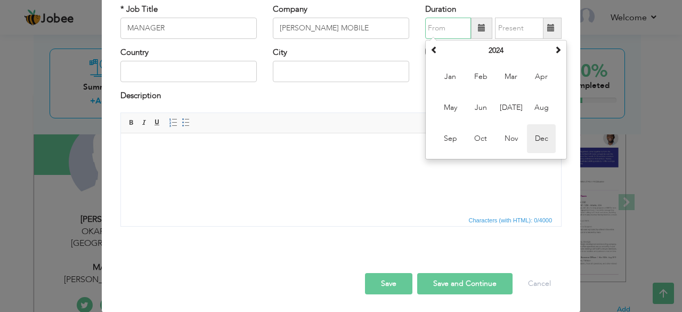
click at [540, 134] on span "Dec" at bounding box center [541, 138] width 29 height 29
type input "12/2024"
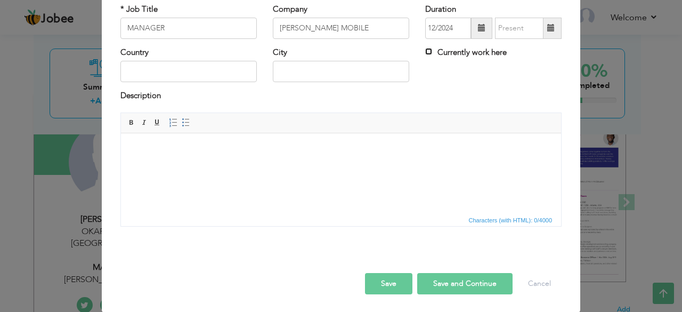
click at [425, 52] on input "Currently work here" at bounding box center [428, 51] width 7 height 7
checkbox input "true"
click at [171, 70] on input "text" at bounding box center [189, 71] width 136 height 21
type input "[GEOGRAPHIC_DATA]"
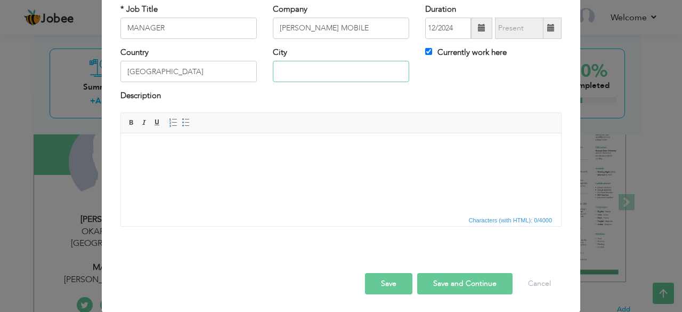
type input "Renala Khurd"
click at [199, 154] on html at bounding box center [341, 149] width 440 height 33
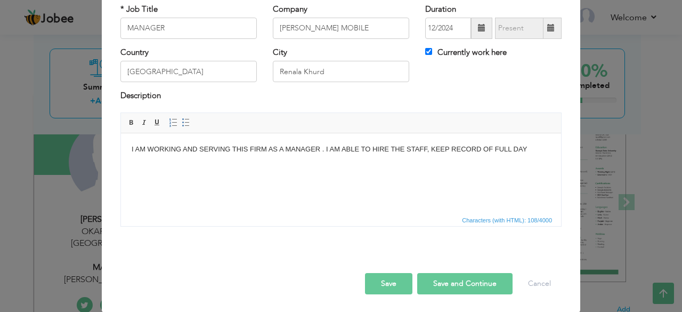
click at [461, 276] on button "Save and Continue" at bounding box center [464, 283] width 95 height 21
checkbox input "false"
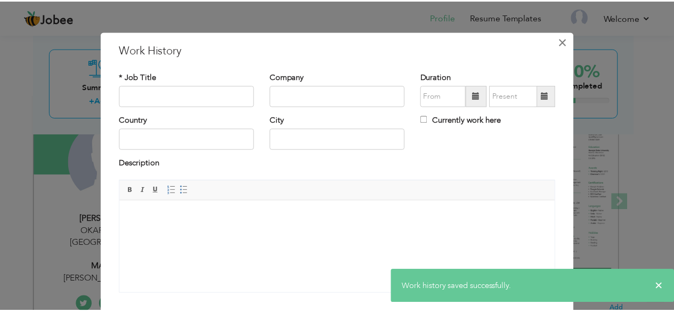
scroll to position [0, 0]
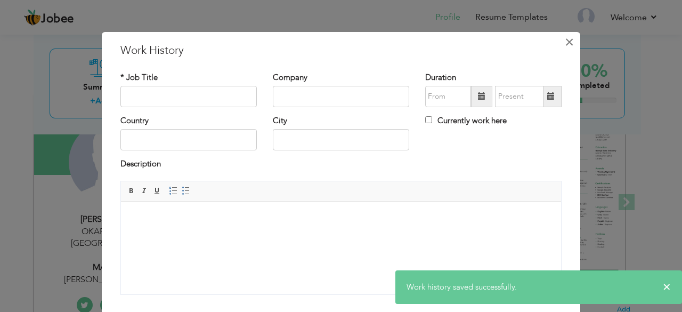
click at [565, 43] on span "×" at bounding box center [569, 42] width 9 height 19
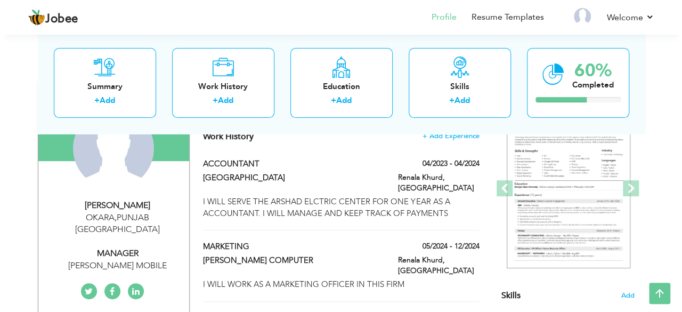
scroll to position [107, 0]
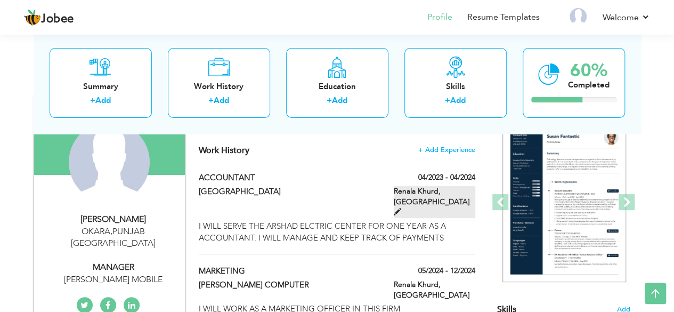
click at [396, 208] on span at bounding box center [397, 211] width 7 height 7
type input "ACCOUNTANT"
type input "[GEOGRAPHIC_DATA]"
type input "04/2023"
type input "04/2024"
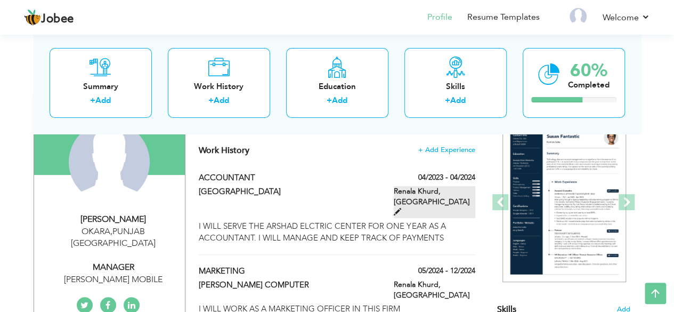
type input "[GEOGRAPHIC_DATA]"
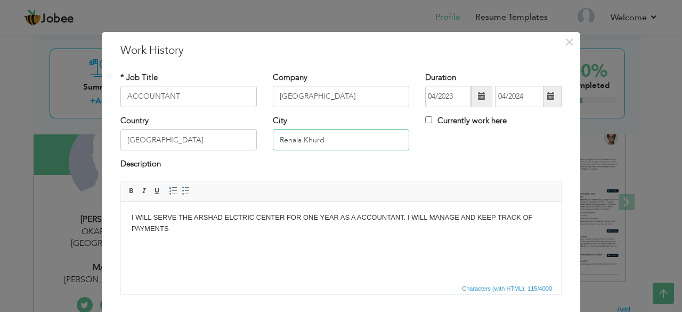
drag, startPoint x: 320, startPoint y: 144, endPoint x: 193, endPoint y: 135, distance: 127.2
click at [193, 135] on div "Country Pakistan City Renala Khurd Currently work here" at bounding box center [341, 136] width 457 height 43
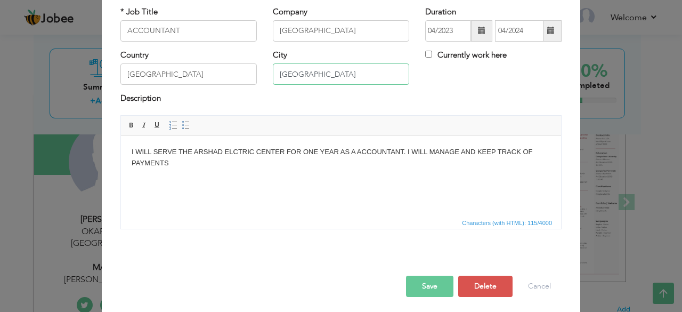
scroll to position [68, 0]
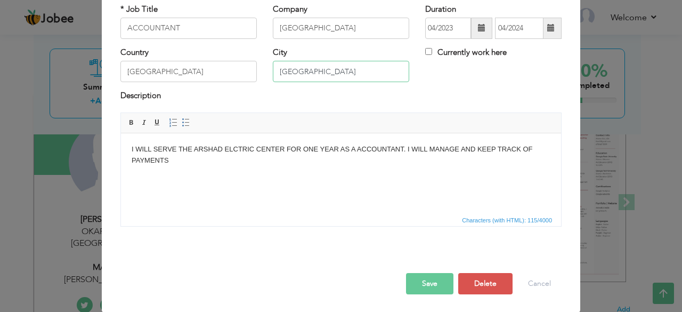
type input "LAHORE"
click at [434, 285] on button "Save" at bounding box center [429, 283] width 47 height 21
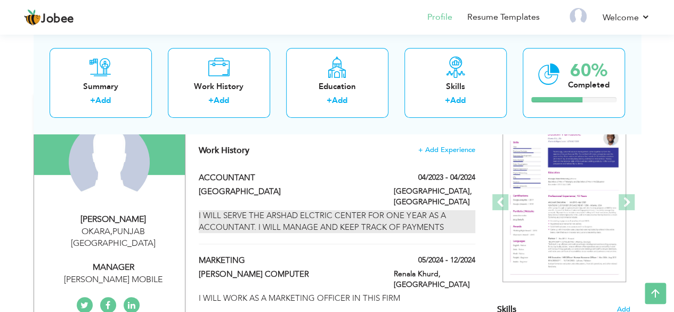
click at [444, 215] on div "I WILL SERVE THE ARSHAD ELCTRIC CENTER FOR ONE YEAR AS A ACCOUNTANT. I WILL MAN…" at bounding box center [337, 221] width 276 height 23
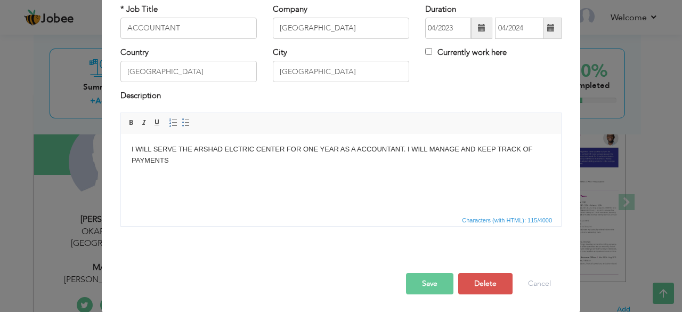
scroll to position [0, 0]
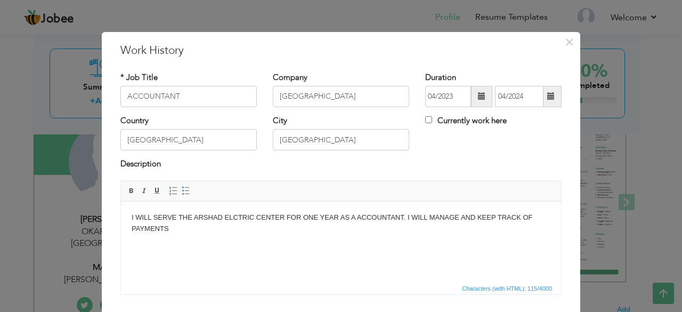
drag, startPoint x: 179, startPoint y: 231, endPoint x: 127, endPoint y: 215, distance: 54.1
click at [127, 215] on html "I WILL SERVE THE ARSHAD ELCTRIC CENTER FOR ONE YEAR AS A ACCOUNTANT. I WILL MAN…" at bounding box center [341, 223] width 440 height 44
drag, startPoint x: 127, startPoint y: 215, endPoint x: 200, endPoint y: 246, distance: 78.8
click at [200, 245] on html "I WILL SERVE THE ARSHAD ELCTRIC CENTER FOR ONE YEAR AS A ACCOUNTANT. I WILL MAN…" at bounding box center [341, 223] width 440 height 44
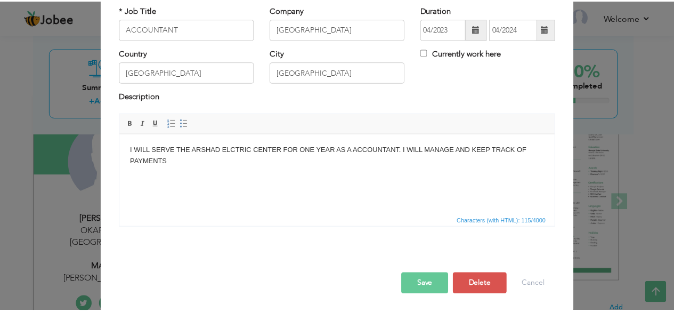
scroll to position [68, 0]
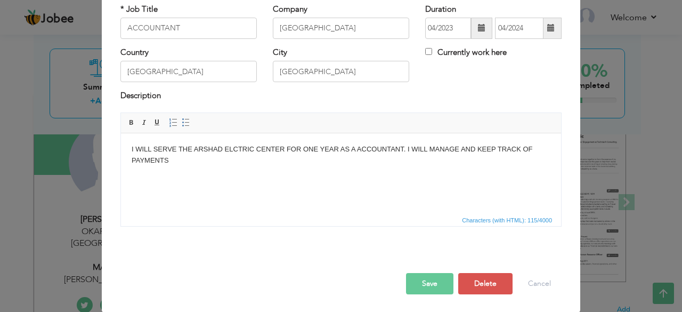
click at [357, 176] on html "I WILL SERVE THE ARSHAD ELCTRIC CENTER FOR ONE YEAR AS A ACCOUNTANT. I WILL MAN…" at bounding box center [341, 155] width 440 height 44
click at [423, 288] on button "Save" at bounding box center [429, 283] width 47 height 21
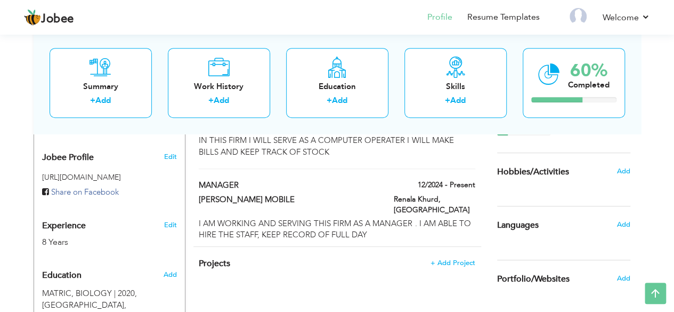
scroll to position [320, 0]
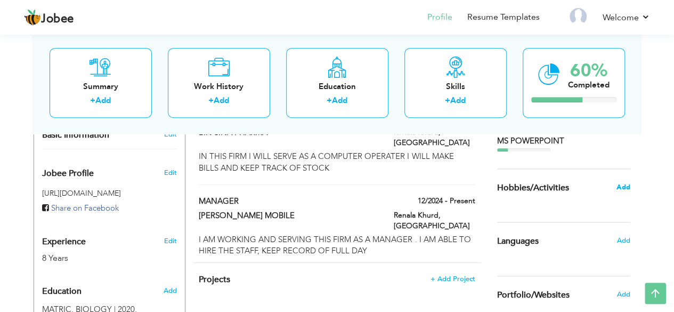
click at [628, 189] on span "Add" at bounding box center [623, 187] width 14 height 10
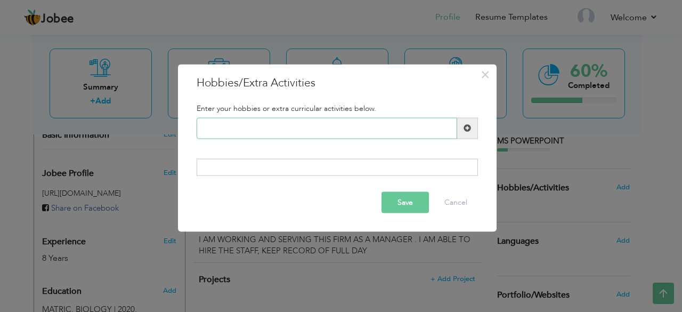
click at [291, 130] on input "text" at bounding box center [327, 127] width 261 height 21
type input "Riding"
click at [406, 203] on button "Save" at bounding box center [405, 202] width 47 height 21
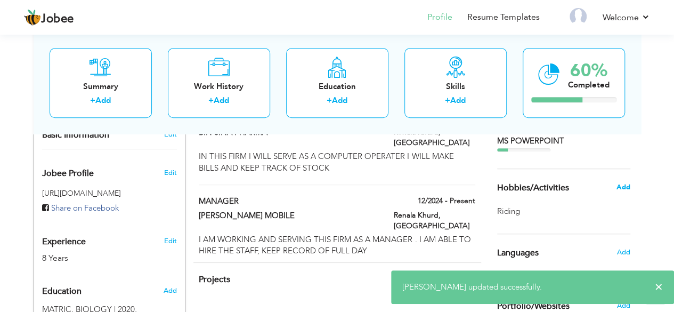
click at [622, 187] on span "Add" at bounding box center [623, 187] width 14 height 10
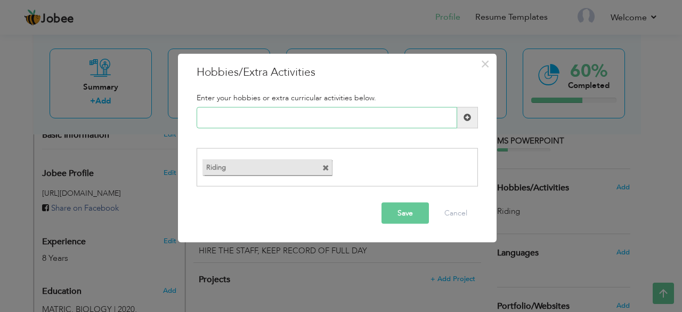
click at [228, 115] on input "text" at bounding box center [327, 117] width 261 height 21
click at [206, 118] on input "reading" at bounding box center [327, 117] width 261 height 21
type input "Reading"
click at [409, 212] on button "Save" at bounding box center [405, 213] width 47 height 21
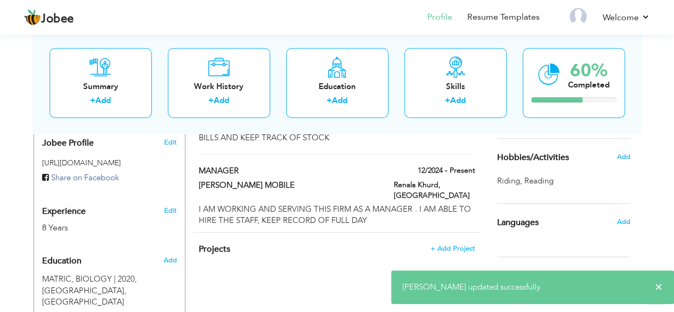
scroll to position [373, 0]
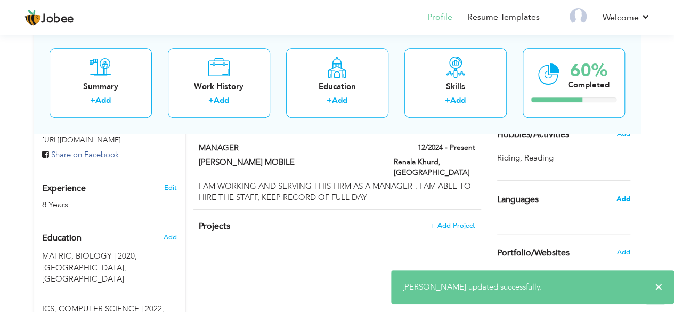
click at [622, 196] on span "Add" at bounding box center [623, 199] width 14 height 10
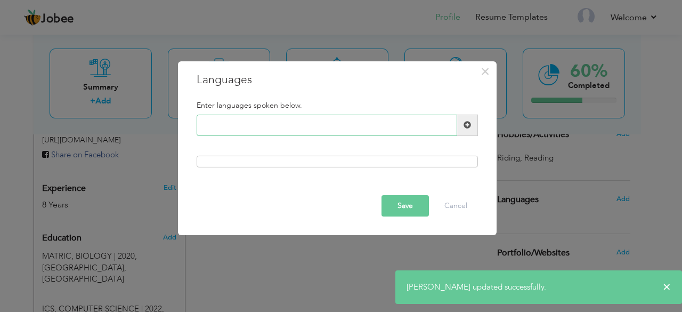
click at [253, 124] on input "text" at bounding box center [327, 125] width 261 height 21
type input "e"
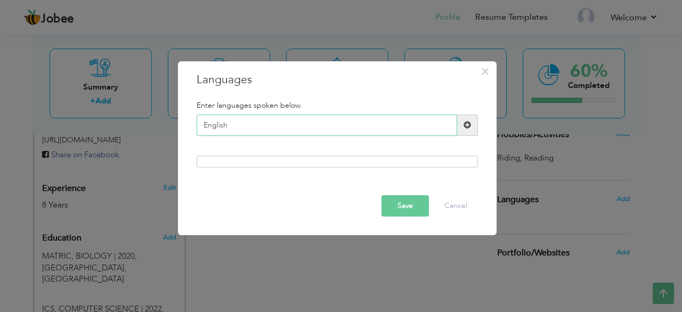
type input "English"
click at [415, 213] on button "Save" at bounding box center [405, 205] width 47 height 21
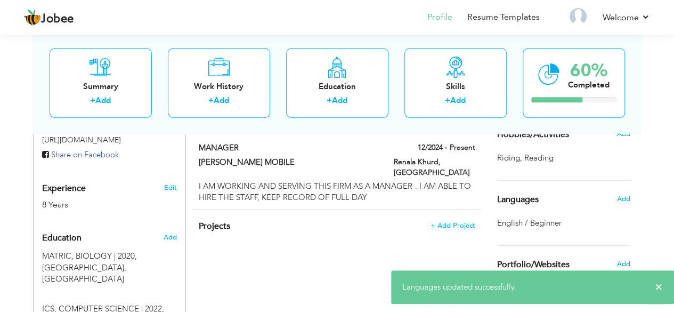
click at [551, 214] on div "Languages Add" at bounding box center [563, 199] width 149 height 37
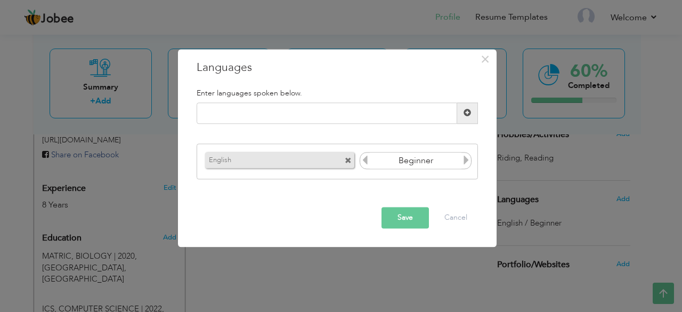
click at [467, 164] on icon at bounding box center [467, 161] width 10 height 10
click at [366, 161] on icon at bounding box center [365, 161] width 10 height 10
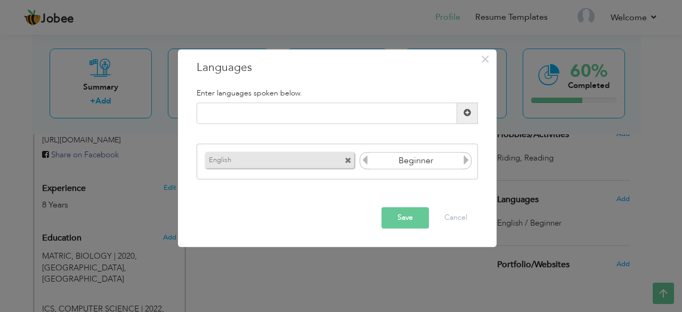
drag, startPoint x: 403, startPoint y: 217, endPoint x: 373, endPoint y: 163, distance: 62.0
click at [373, 163] on div "× Languages Enter languages spoken below. Please enter a valid language. Save" at bounding box center [337, 148] width 319 height 198
click at [367, 163] on icon at bounding box center [365, 161] width 10 height 10
click at [464, 164] on icon at bounding box center [467, 161] width 10 height 10
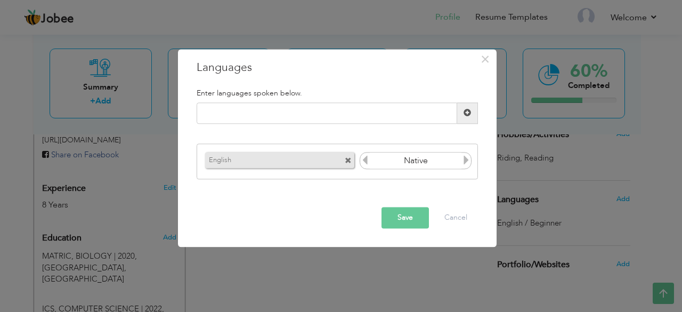
click at [464, 164] on icon at bounding box center [467, 161] width 10 height 10
click at [366, 160] on icon at bounding box center [365, 161] width 10 height 10
click at [271, 113] on input "text" at bounding box center [327, 112] width 261 height 21
type input "urdu"
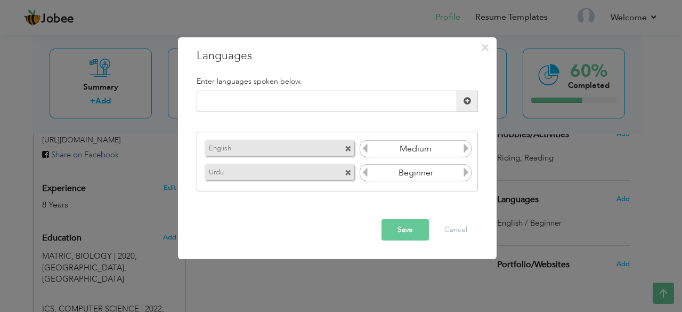
click at [463, 172] on icon at bounding box center [467, 172] width 10 height 10
click at [232, 101] on input "text" at bounding box center [327, 101] width 261 height 21
type input "punjabi"
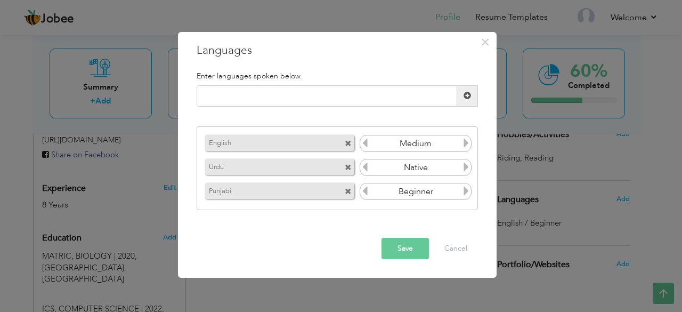
click at [468, 191] on icon at bounding box center [467, 191] width 10 height 10
click at [407, 249] on button "Save" at bounding box center [405, 248] width 47 height 21
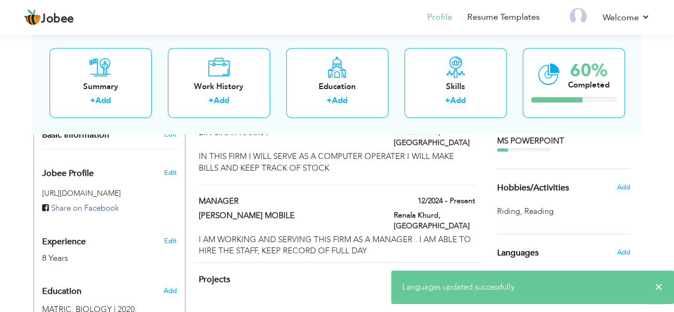
scroll to position [267, 0]
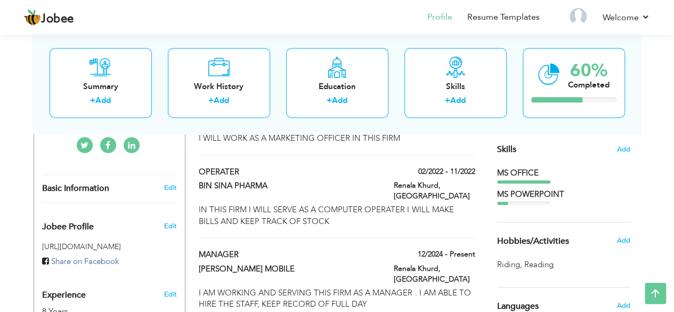
click at [524, 199] on div "MS POWERPOINT" at bounding box center [563, 194] width 133 height 11
click at [625, 149] on span "Add" at bounding box center [624, 149] width 14 height 10
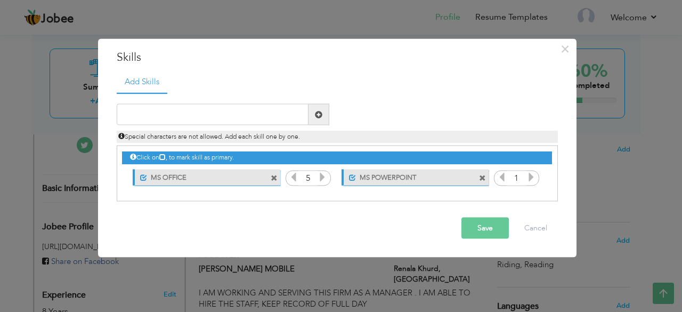
click at [536, 175] on div "1" at bounding box center [516, 178] width 45 height 16
click at [534, 176] on icon at bounding box center [532, 177] width 10 height 10
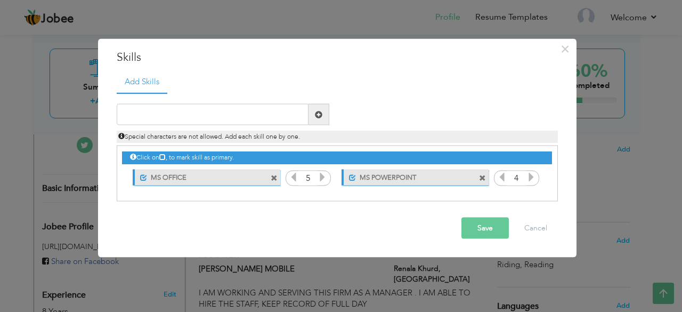
click at [534, 176] on icon at bounding box center [532, 177] width 10 height 10
click at [182, 116] on input "text" at bounding box center [213, 114] width 192 height 21
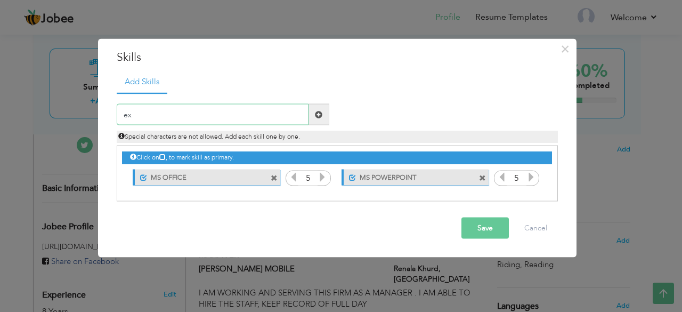
type input "e"
click at [490, 221] on button "Save" at bounding box center [485, 228] width 47 height 21
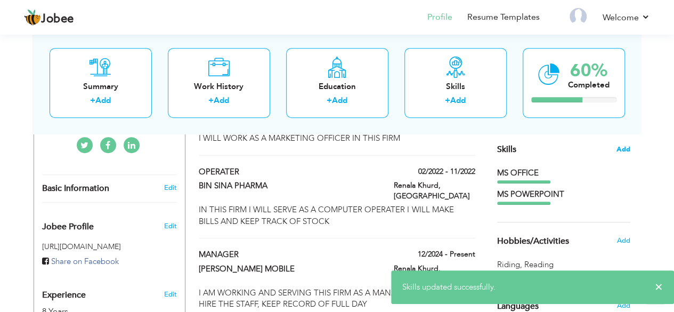
click at [624, 151] on span "Add" at bounding box center [624, 149] width 14 height 10
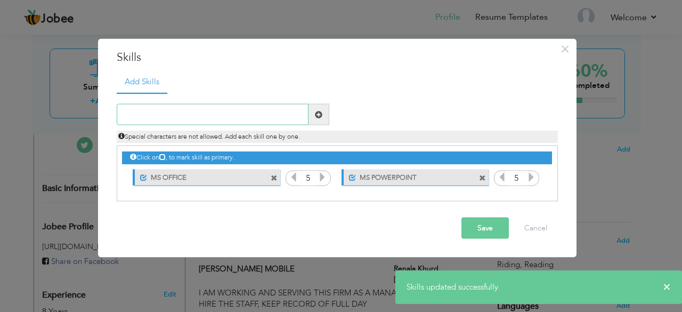
click at [162, 114] on input "text" at bounding box center [213, 114] width 192 height 21
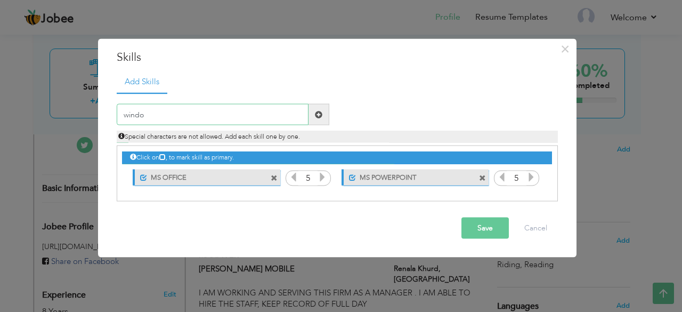
type input "window"
drag, startPoint x: 177, startPoint y: 115, endPoint x: 3, endPoint y: 115, distance: 173.8
click at [3, 115] on div "× Skills Add Skills window Duplicate entry MS OFFICE 5 5 Save" at bounding box center [341, 156] width 682 height 312
type input "Window"
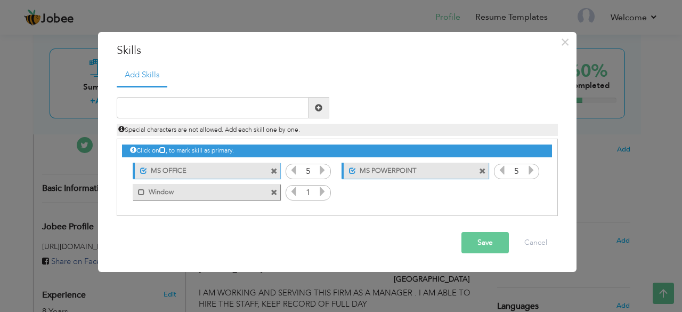
click at [322, 190] on icon at bounding box center [323, 192] width 10 height 10
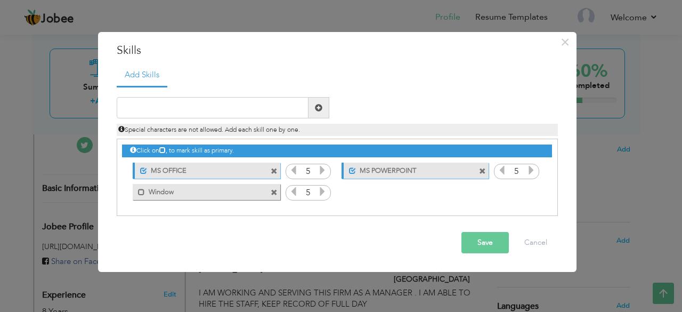
click at [322, 190] on icon at bounding box center [323, 192] width 10 height 10
click at [141, 192] on span at bounding box center [141, 192] width 7 height 7
click at [476, 244] on button "Save" at bounding box center [485, 242] width 47 height 21
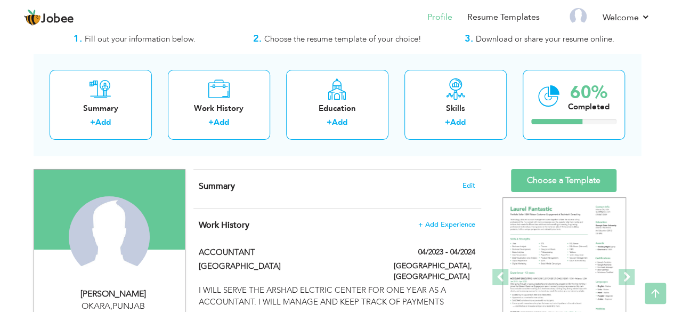
scroll to position [0, 0]
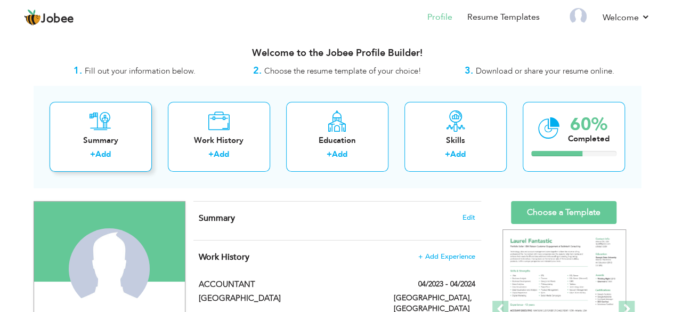
click at [101, 152] on link "Add" at bounding box center [102, 154] width 15 height 11
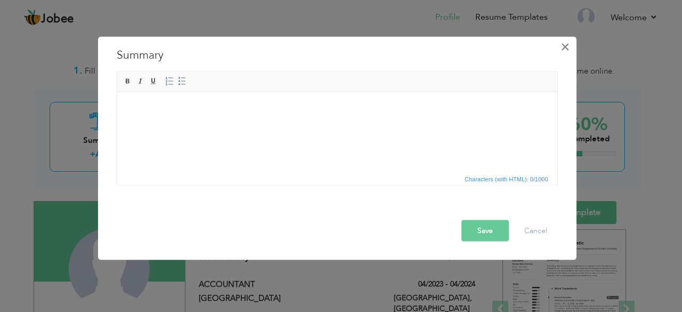
click at [567, 51] on span "×" at bounding box center [565, 46] width 9 height 19
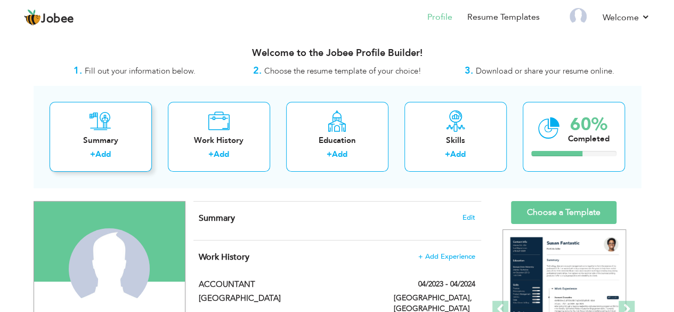
click at [106, 152] on link "Add" at bounding box center [102, 154] width 15 height 11
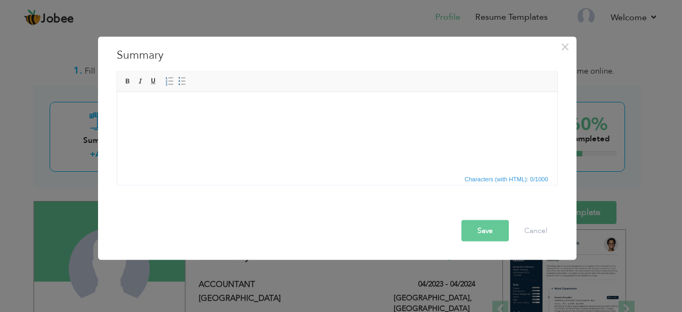
click at [194, 112] on body at bounding box center [336, 107] width 419 height 11
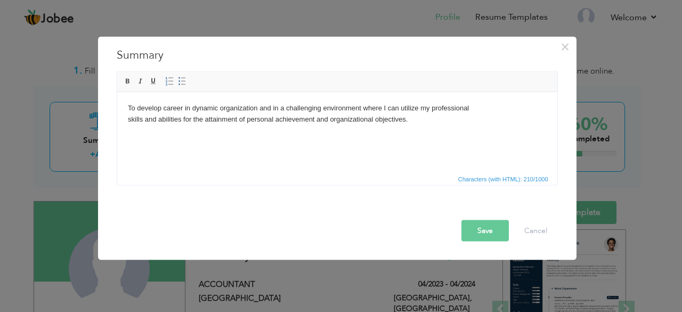
click at [485, 230] on button "Save" at bounding box center [485, 230] width 47 height 21
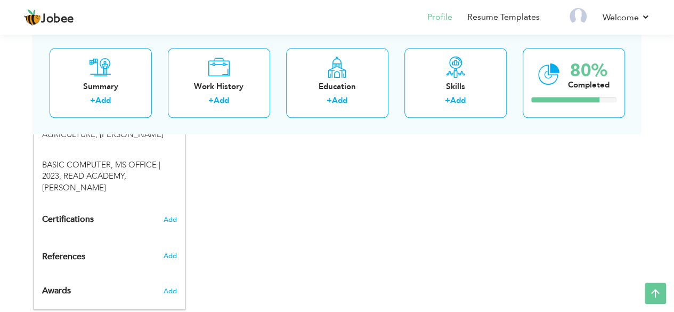
scroll to position [636, 0]
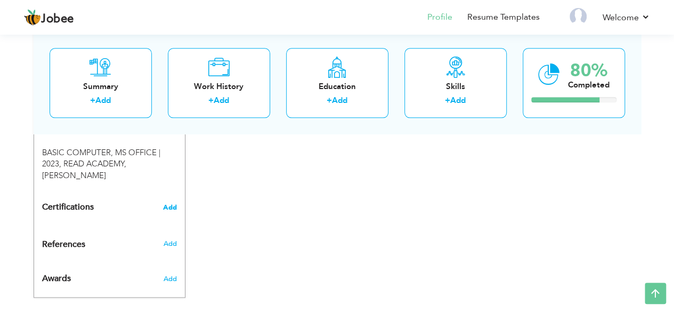
click at [172, 204] on span "Add" at bounding box center [170, 207] width 14 height 7
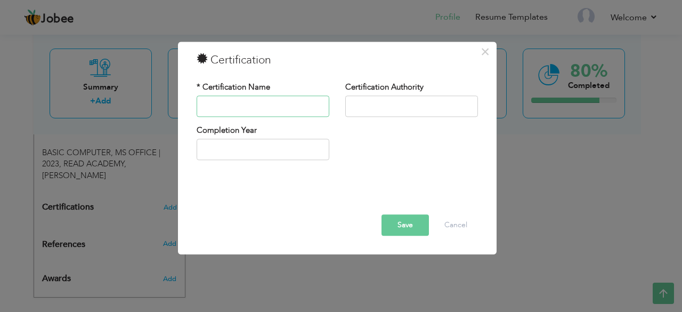
click at [273, 105] on input "text" at bounding box center [263, 105] width 133 height 21
click at [210, 107] on input "ms office" at bounding box center [263, 105] width 133 height 21
type input "MS office"
click at [386, 100] on input "text" at bounding box center [412, 105] width 133 height 21
type input "safdar"
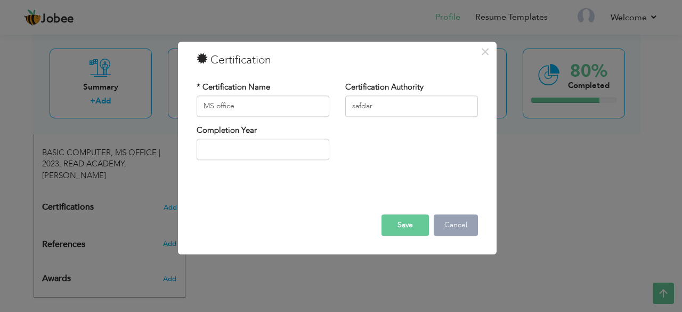
click at [466, 227] on button "Cancel" at bounding box center [456, 224] width 44 height 21
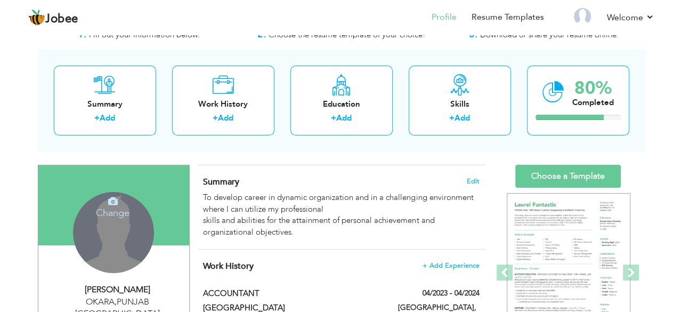
scroll to position [53, 0]
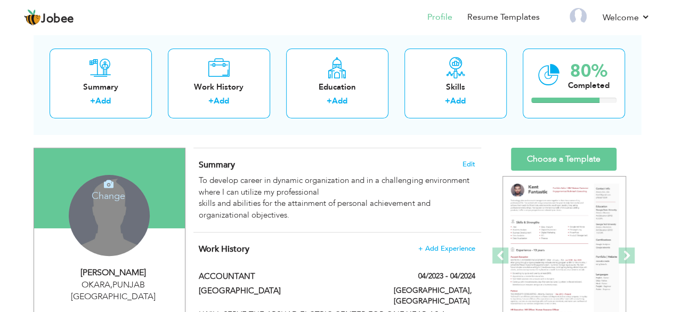
click at [109, 193] on h4 "Change" at bounding box center [108, 189] width 76 height 26
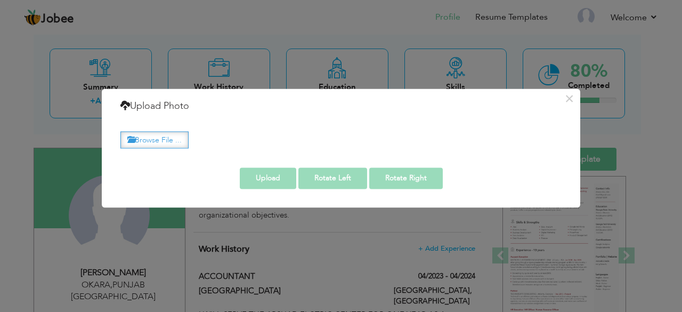
click at [146, 138] on label "Browse File ..." at bounding box center [155, 140] width 68 height 17
click at [0, 0] on input "Browse File ..." at bounding box center [0, 0] width 0 height 0
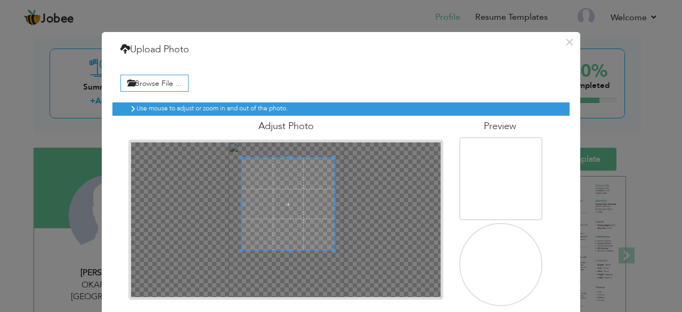
click at [280, 195] on span at bounding box center [288, 204] width 92 height 92
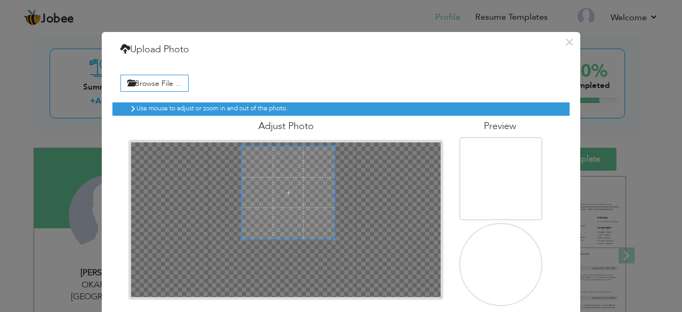
click at [290, 182] on span at bounding box center [288, 193] width 92 height 92
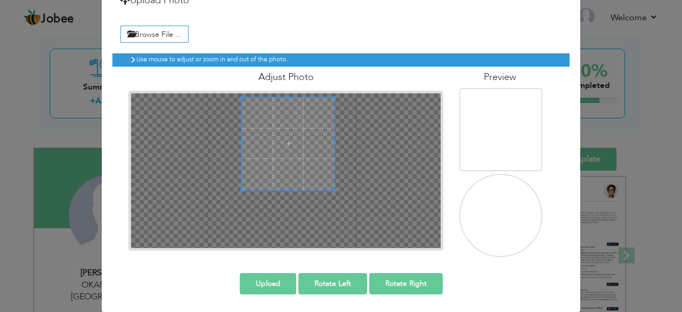
click at [276, 282] on button "Upload" at bounding box center [268, 283] width 57 height 21
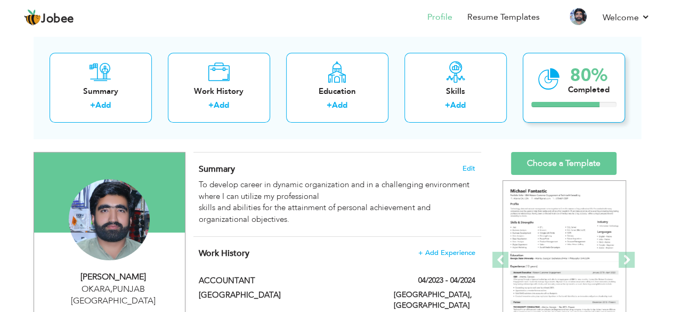
click at [574, 80] on div "80%" at bounding box center [589, 76] width 42 height 18
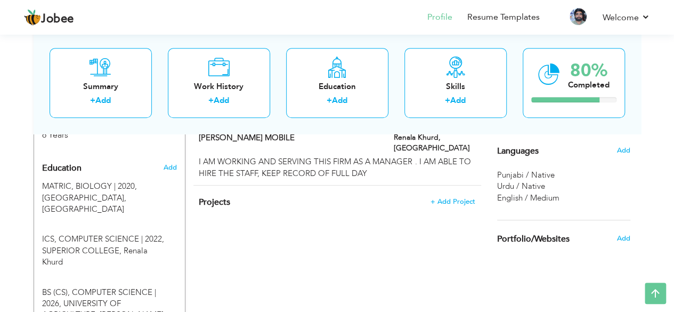
scroll to position [427, 0]
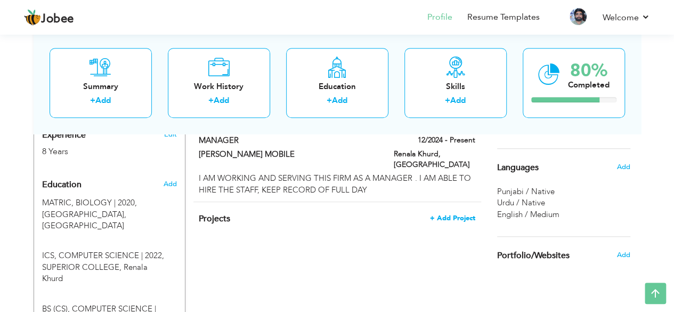
click at [453, 214] on span "+ Add Project" at bounding box center [452, 217] width 45 height 7
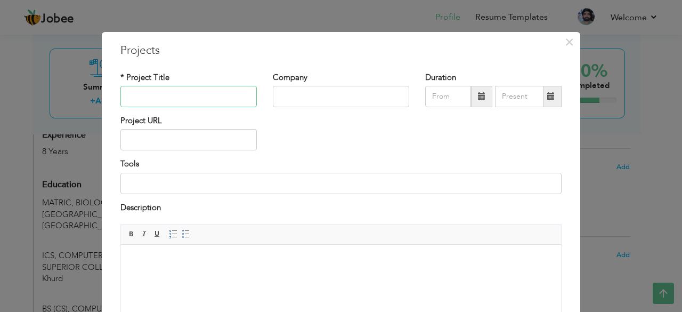
click at [211, 90] on input "text" at bounding box center [189, 96] width 136 height 21
click at [567, 46] on span "×" at bounding box center [569, 42] width 9 height 19
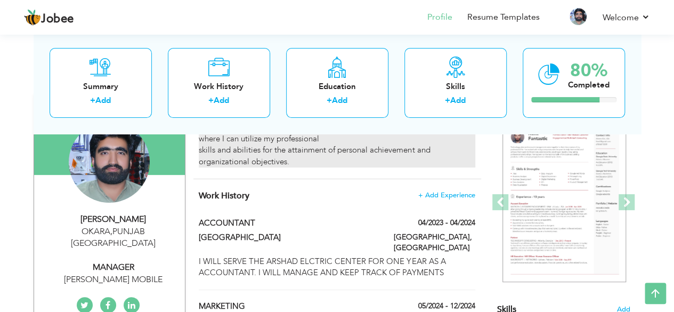
scroll to position [0, 0]
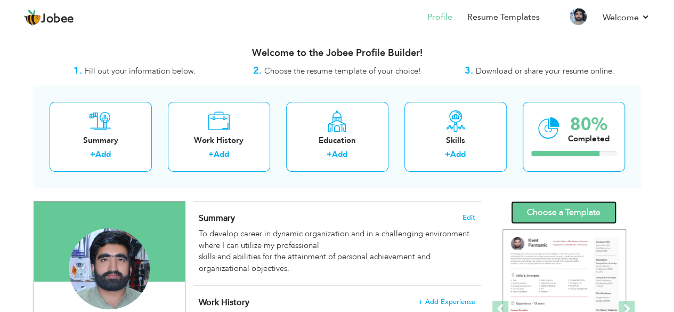
click at [564, 211] on link "Choose a Template" at bounding box center [564, 212] width 106 height 23
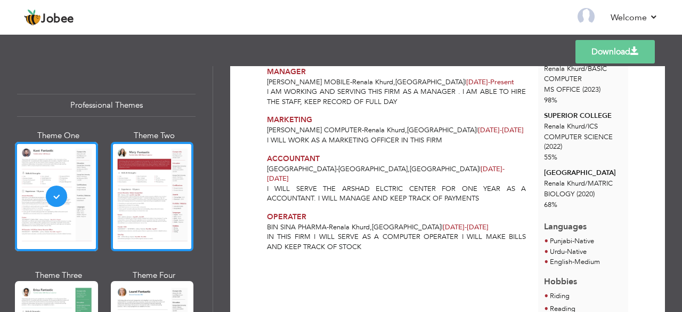
scroll to position [267, 0]
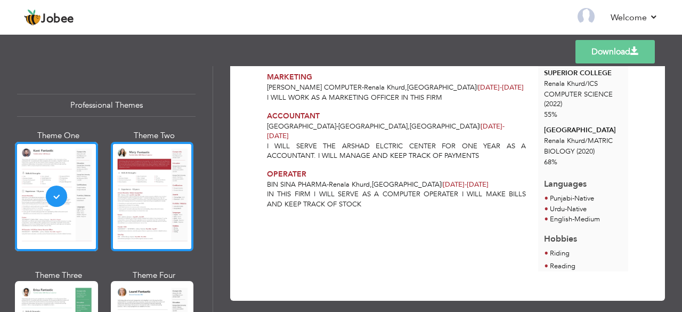
click at [152, 176] on div at bounding box center [152, 196] width 83 height 109
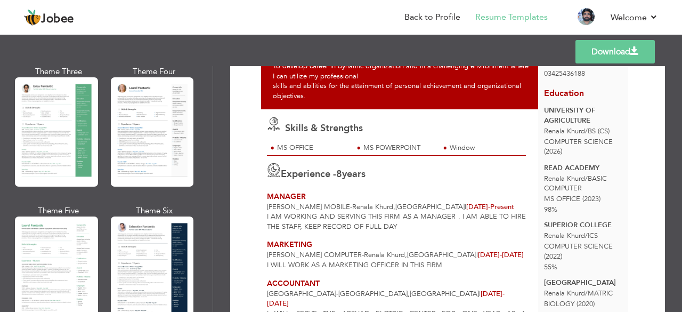
scroll to position [213, 0]
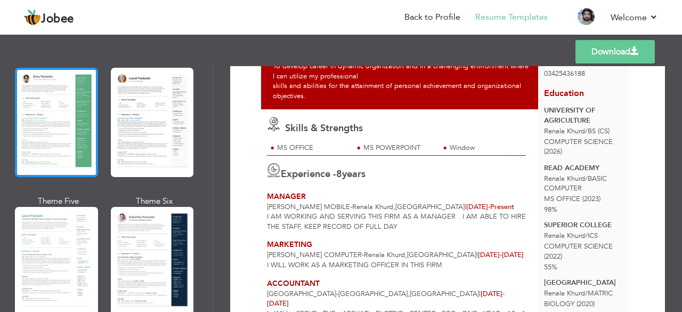
click at [48, 136] on div at bounding box center [56, 122] width 83 height 109
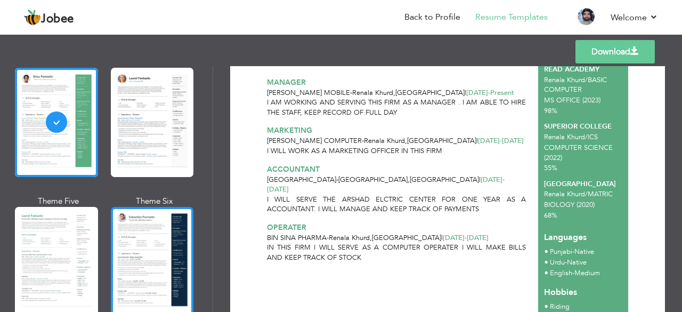
click at [133, 242] on div at bounding box center [152, 261] width 83 height 109
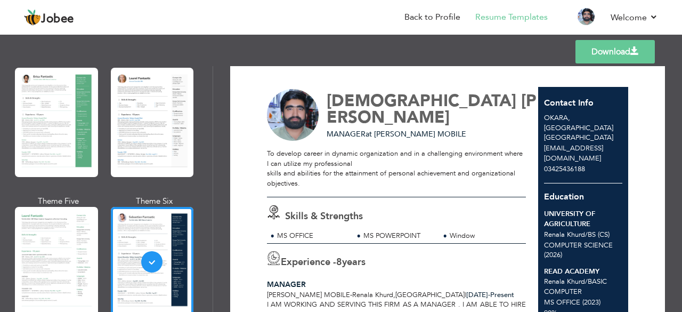
scroll to position [0, 0]
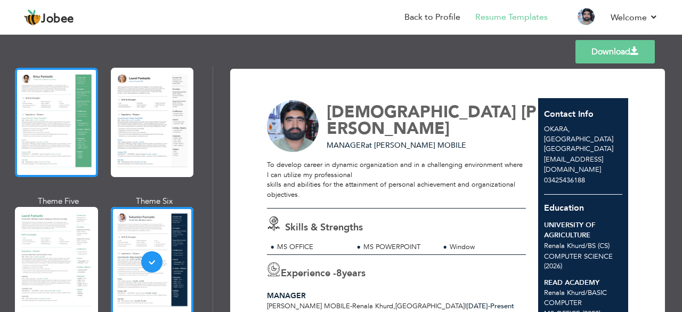
click at [62, 124] on div at bounding box center [56, 122] width 83 height 109
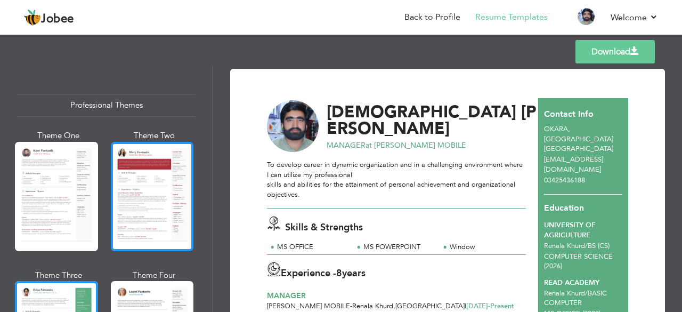
click at [141, 167] on div at bounding box center [152, 196] width 83 height 109
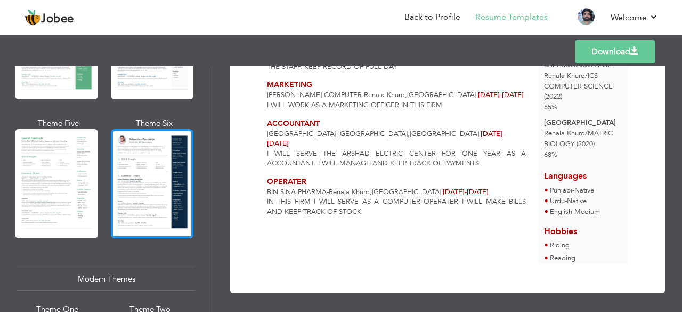
scroll to position [267, 0]
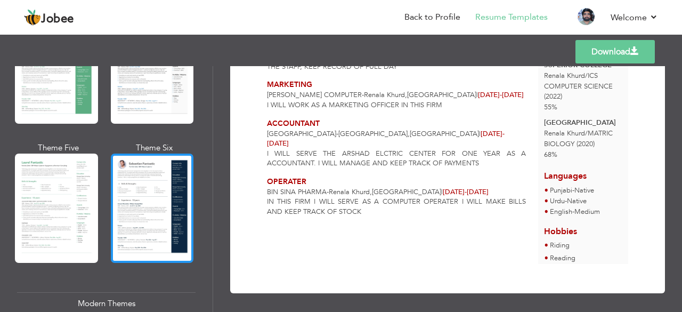
click at [155, 196] on div at bounding box center [152, 208] width 83 height 109
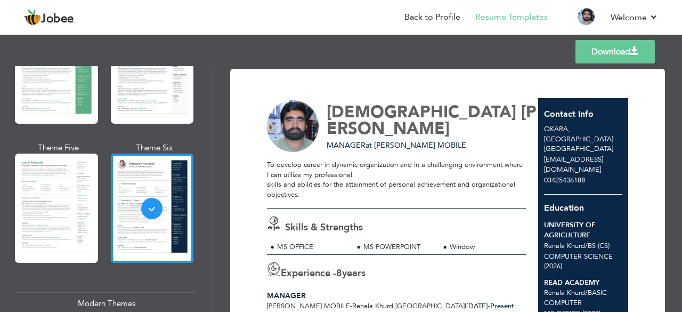
scroll to position [0, 0]
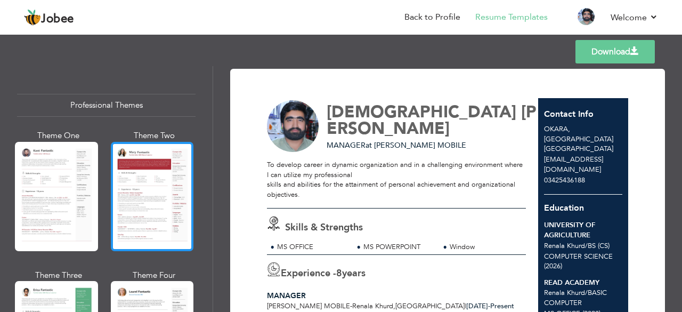
click at [172, 190] on div at bounding box center [152, 196] width 83 height 109
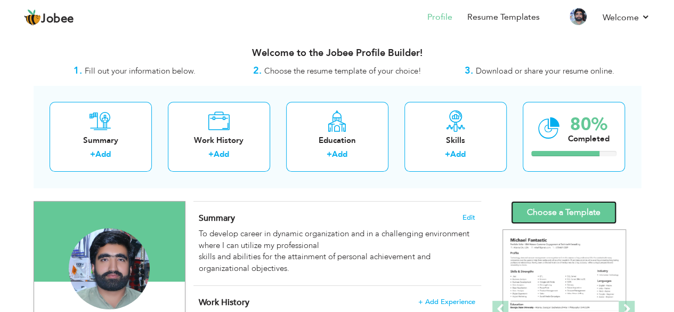
click at [561, 215] on link "Choose a Template" at bounding box center [564, 212] width 106 height 23
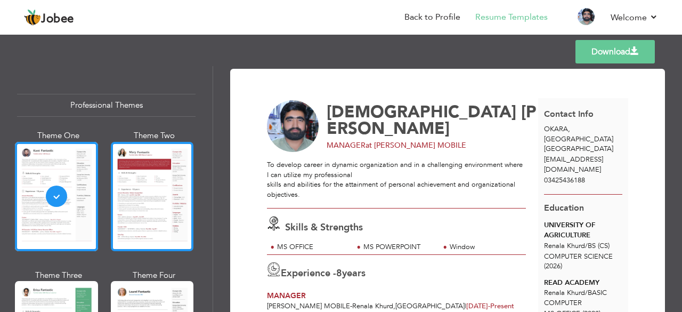
click at [135, 195] on div at bounding box center [152, 196] width 83 height 109
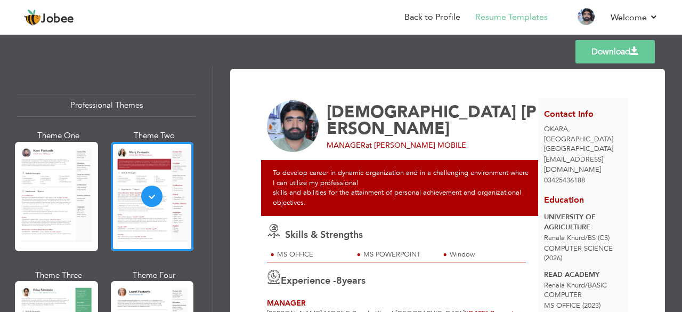
click at [608, 54] on link "Download" at bounding box center [615, 51] width 79 height 23
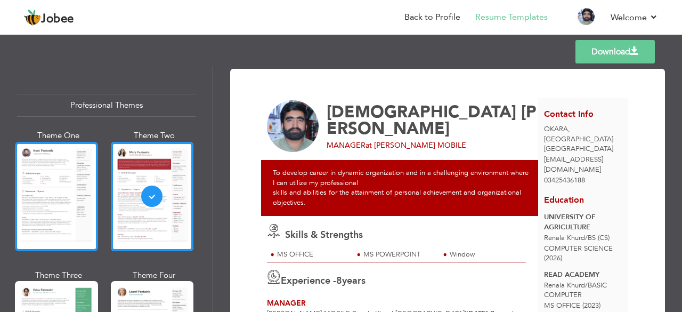
click at [36, 195] on div at bounding box center [56, 196] width 83 height 109
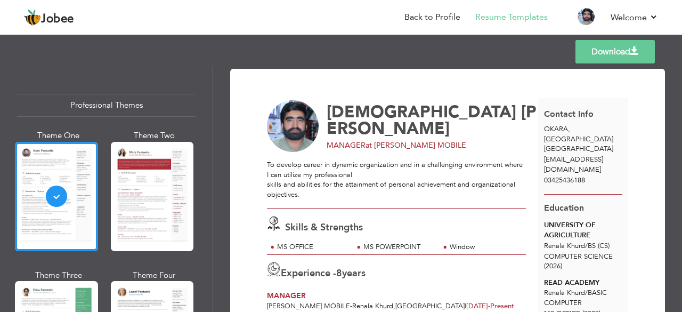
click at [595, 46] on link "Download" at bounding box center [615, 51] width 79 height 23
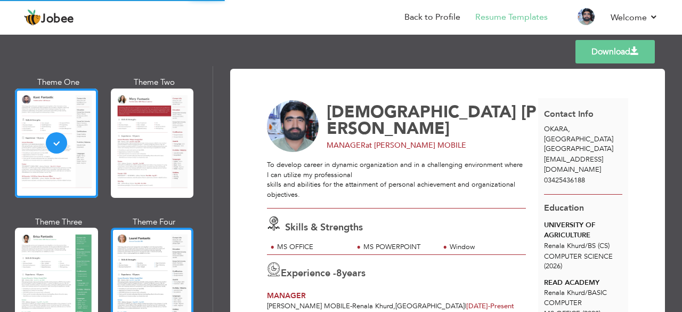
scroll to position [107, 0]
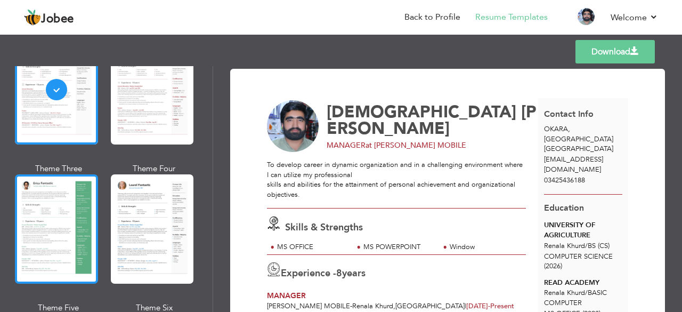
click at [72, 243] on div at bounding box center [56, 228] width 83 height 109
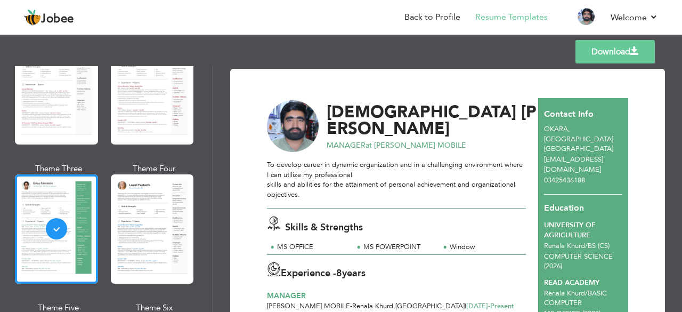
click at [621, 52] on link "Download" at bounding box center [615, 51] width 79 height 23
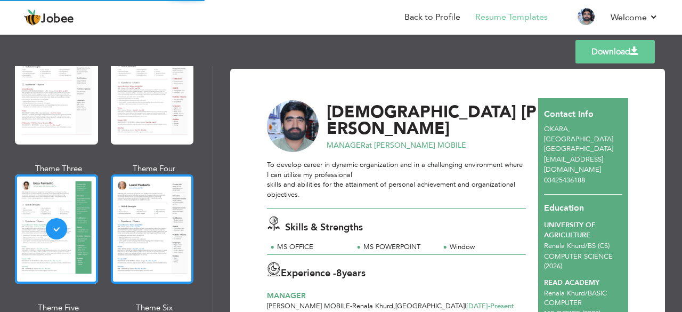
click at [156, 236] on div at bounding box center [152, 228] width 83 height 109
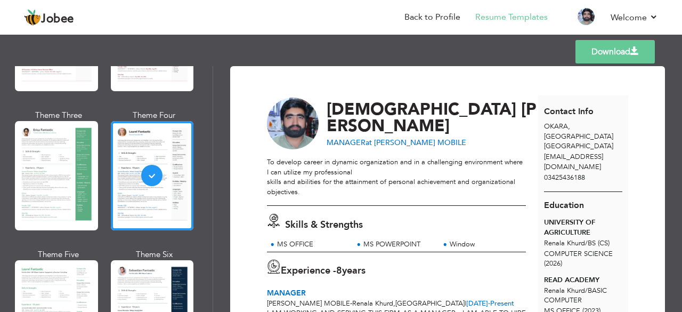
scroll to position [0, 0]
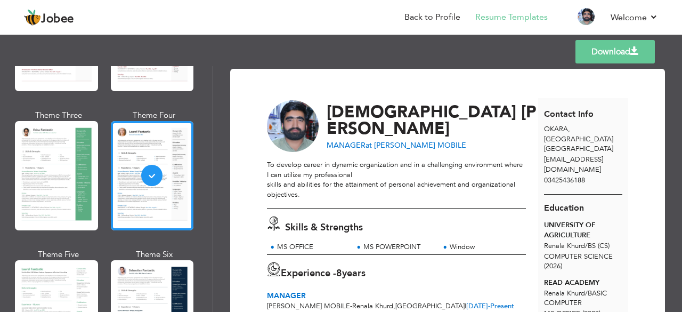
click at [622, 57] on link "Download" at bounding box center [615, 51] width 79 height 23
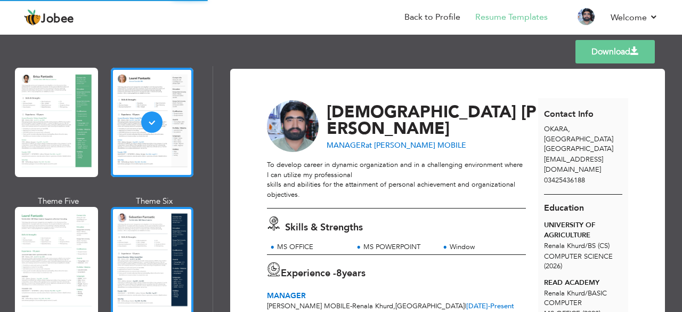
scroll to position [267, 0]
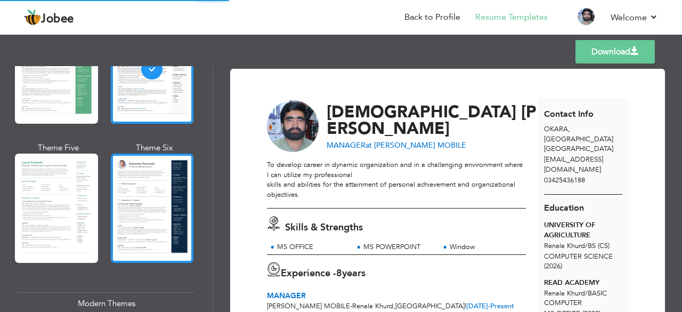
click at [152, 227] on div at bounding box center [152, 208] width 83 height 109
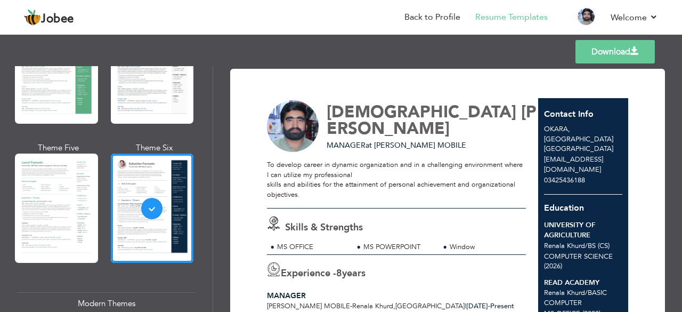
click at [647, 55] on link "Download" at bounding box center [615, 51] width 79 height 23
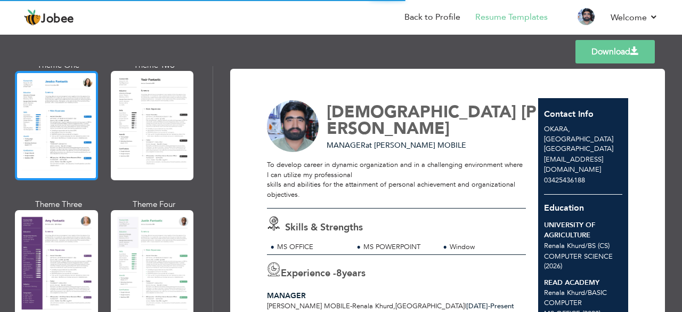
scroll to position [800, 0]
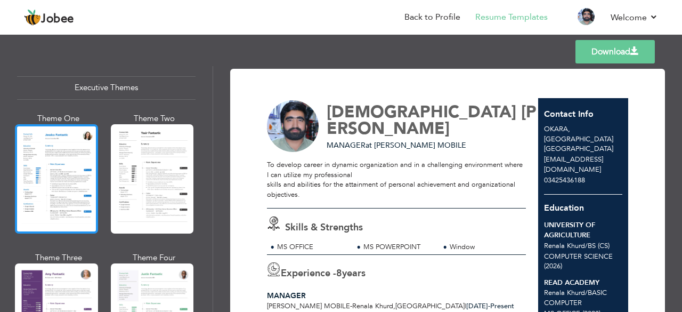
click at [66, 172] on div at bounding box center [56, 178] width 83 height 109
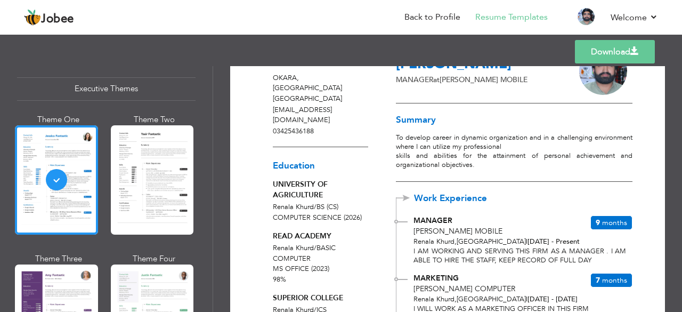
scroll to position [35, 0]
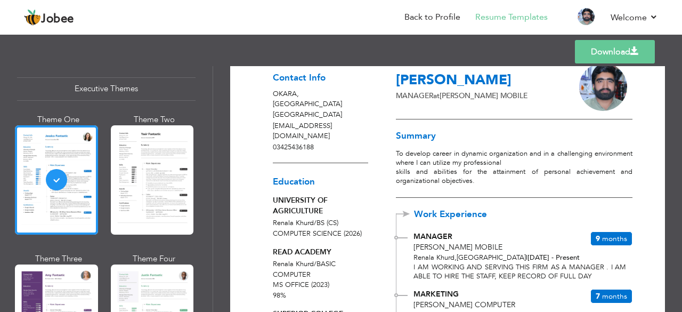
click at [623, 42] on link "Download" at bounding box center [615, 51] width 80 height 23
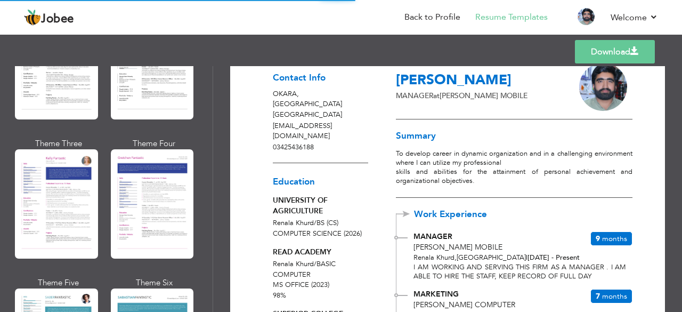
scroll to position [1385, 0]
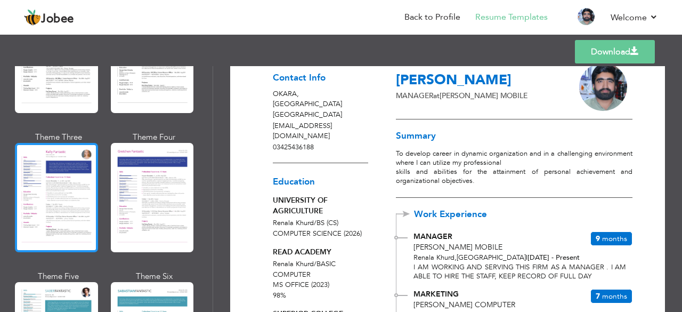
click at [59, 189] on div at bounding box center [56, 197] width 83 height 109
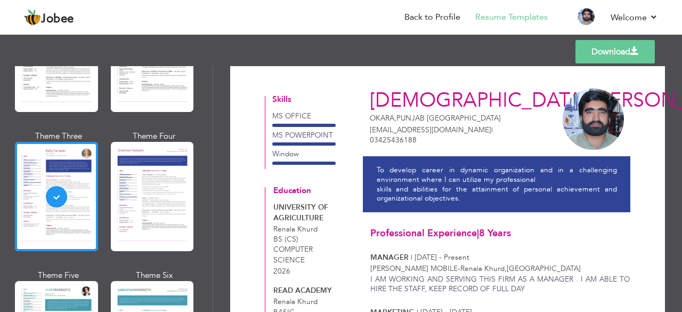
scroll to position [0, 0]
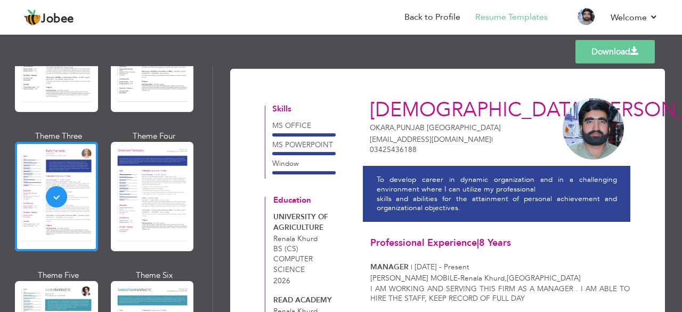
click at [613, 51] on link "Download" at bounding box center [615, 51] width 79 height 23
